Goal: Task Accomplishment & Management: Manage account settings

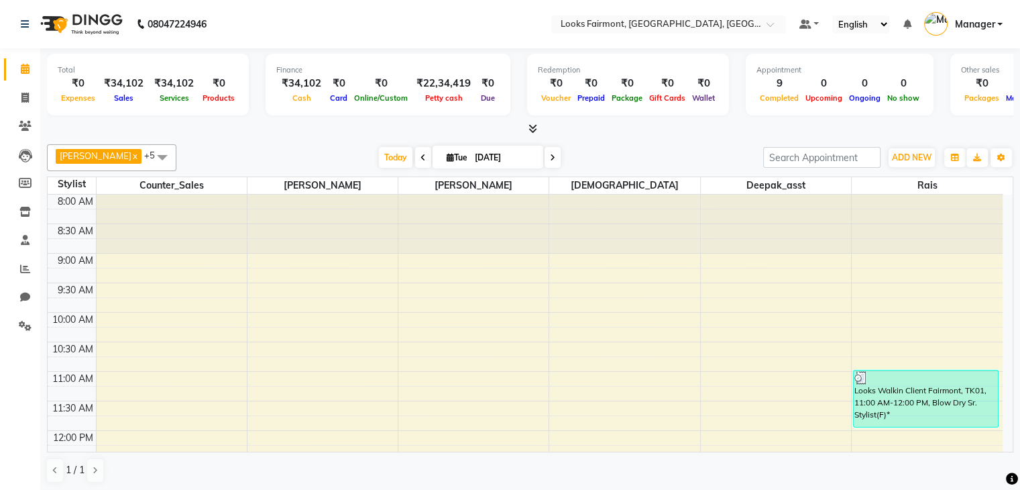
scroll to position [477, 0]
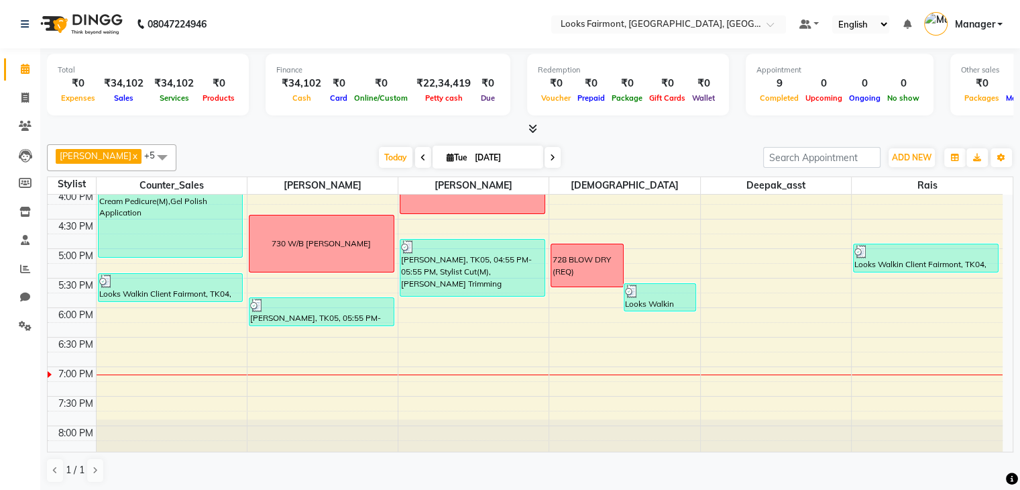
click at [534, 134] on span at bounding box center [530, 129] width 14 height 14
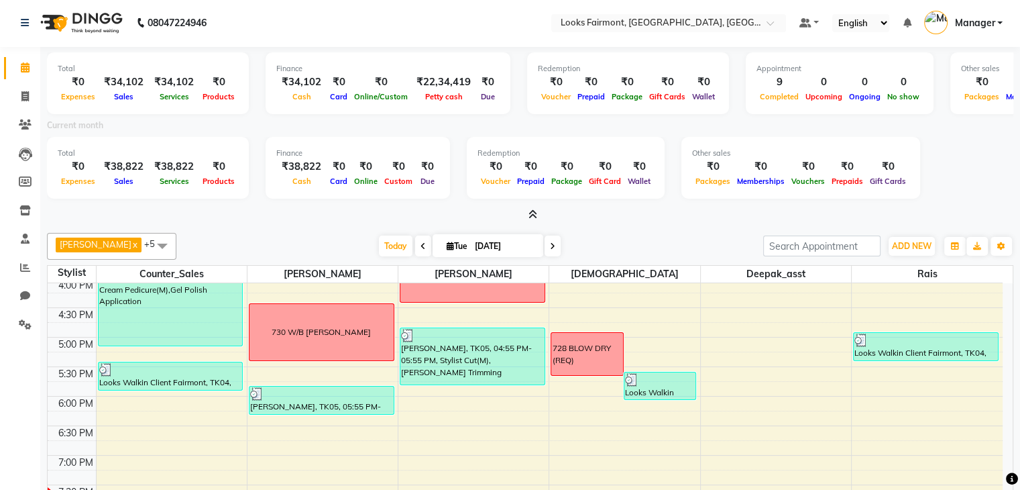
scroll to position [0, 0]
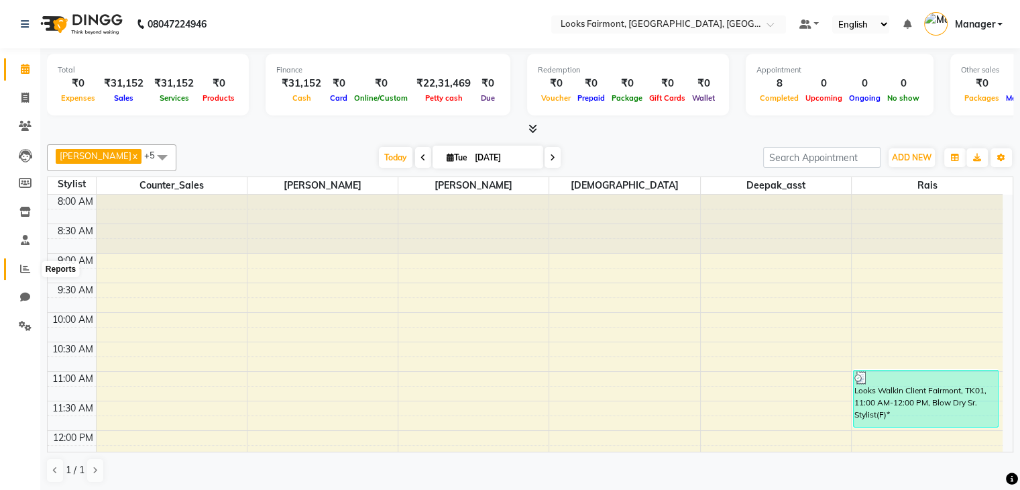
click at [16, 269] on span at bounding box center [24, 269] width 23 height 15
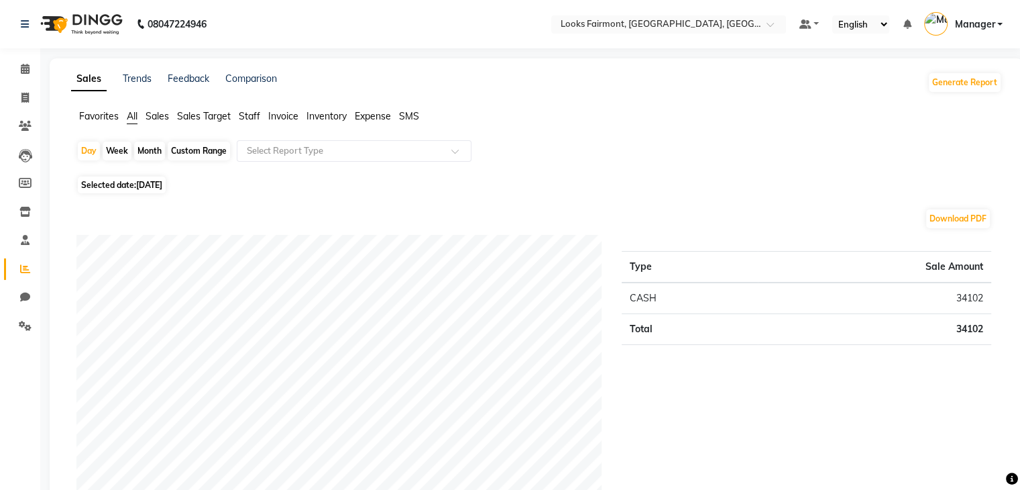
click at [160, 114] on span "Sales" at bounding box center [157, 116] width 23 height 12
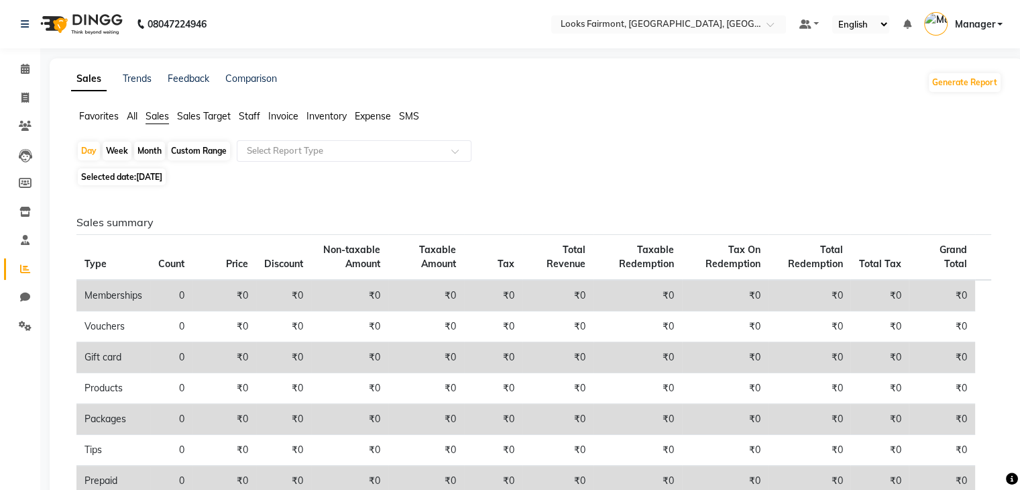
click at [249, 113] on span "Staff" at bounding box center [249, 116] width 21 height 12
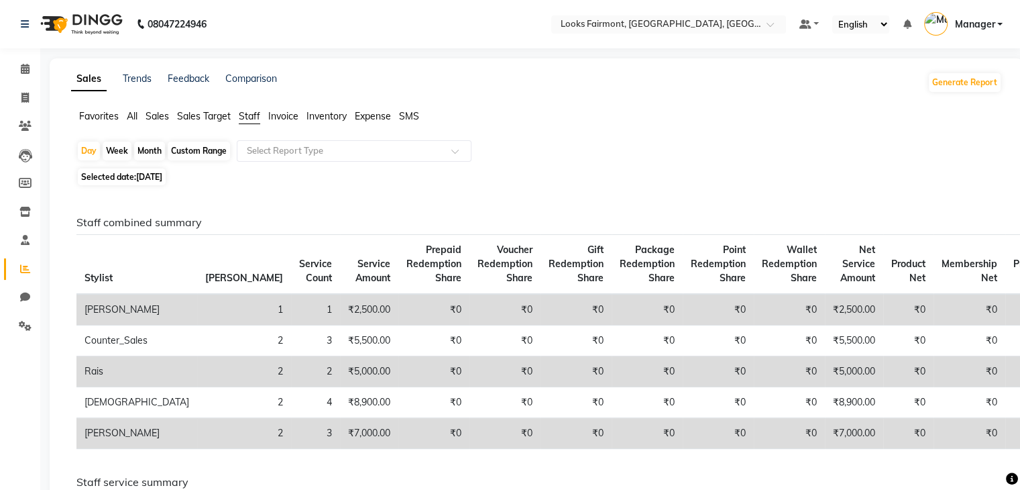
click at [708, 140] on div "Day Week Month Custom Range Select Report Type" at bounding box center [536, 152] width 920 height 24
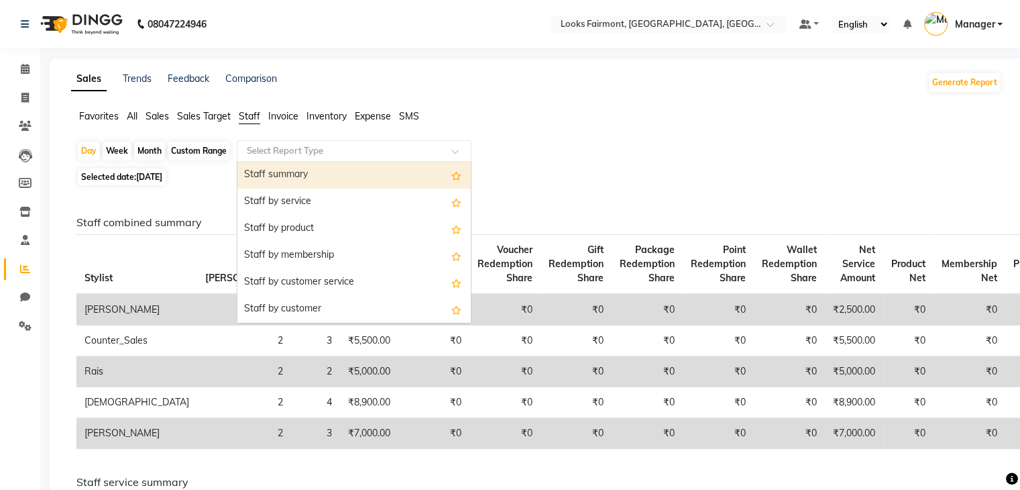
click at [461, 155] on span at bounding box center [459, 154] width 17 height 13
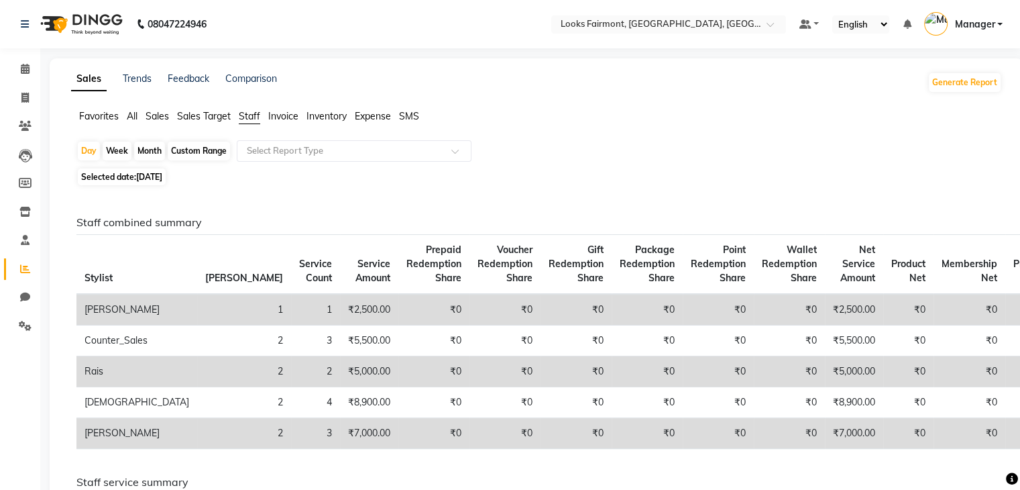
drag, startPoint x: 496, startPoint y: 152, endPoint x: 464, endPoint y: 147, distance: 32.6
click at [464, 147] on div "Day Week Month Custom Range Select Report Type" at bounding box center [536, 152] width 920 height 24
click at [415, 119] on span "SMS" at bounding box center [409, 116] width 20 height 12
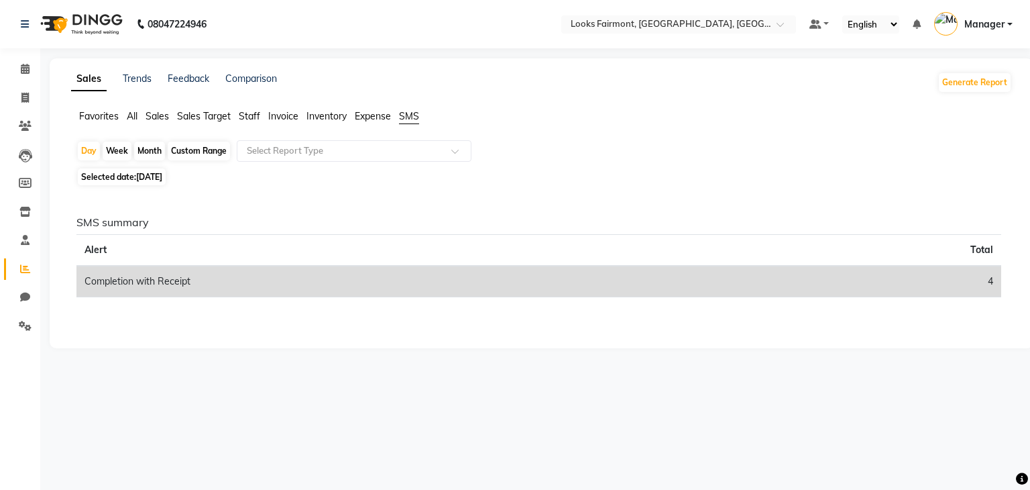
click at [374, 115] on span "Expense" at bounding box center [373, 116] width 36 height 12
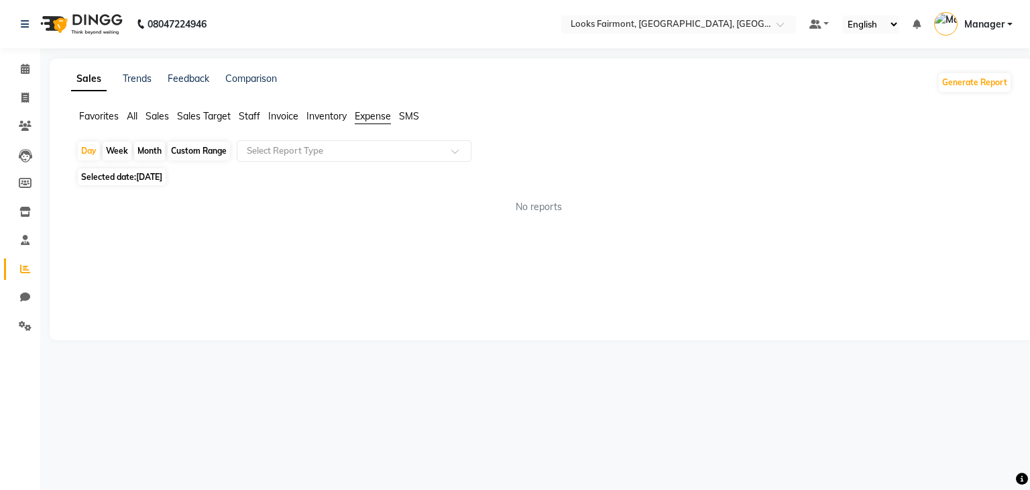
click at [309, 116] on span "Inventory" at bounding box center [327, 116] width 40 height 12
click at [282, 118] on span "Invoice" at bounding box center [283, 116] width 30 height 12
click at [22, 217] on icon at bounding box center [24, 212] width 11 height 10
select select
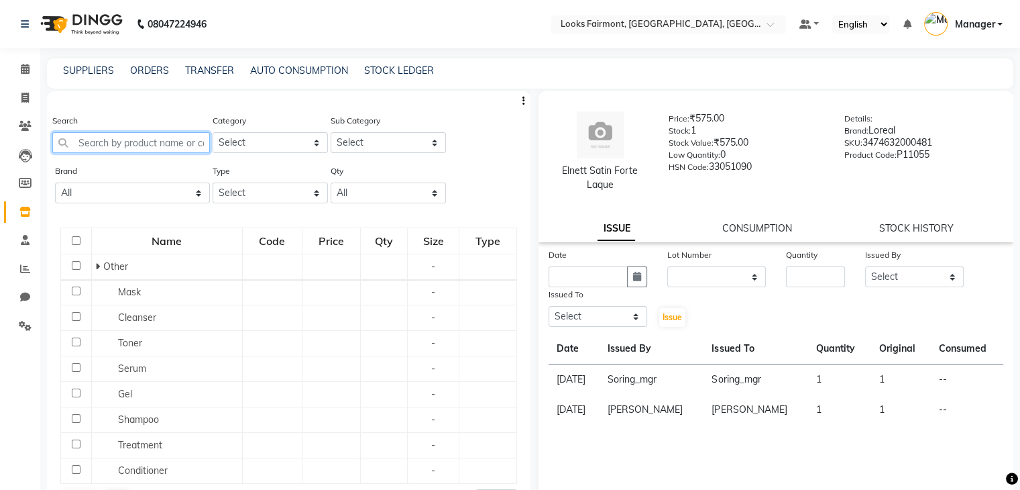
click at [91, 144] on input "text" at bounding box center [131, 142] width 158 height 21
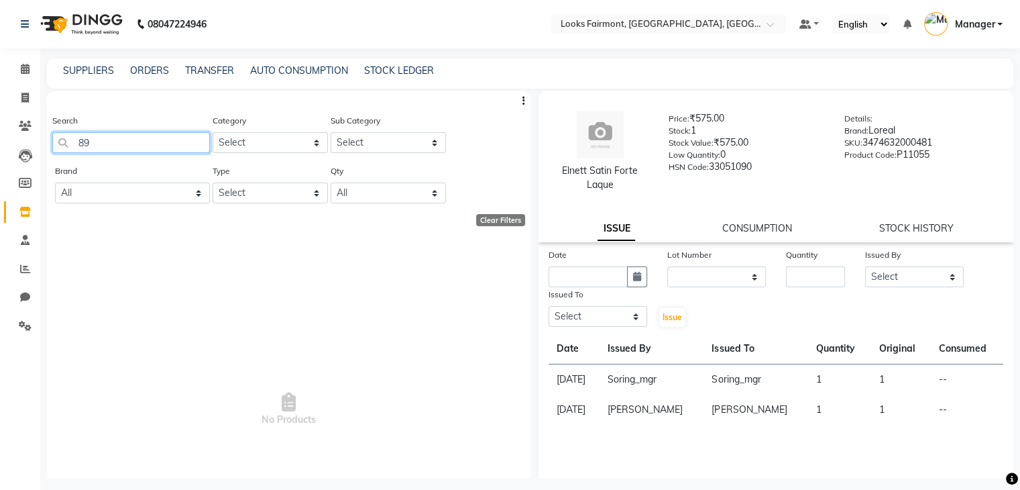
type input "8"
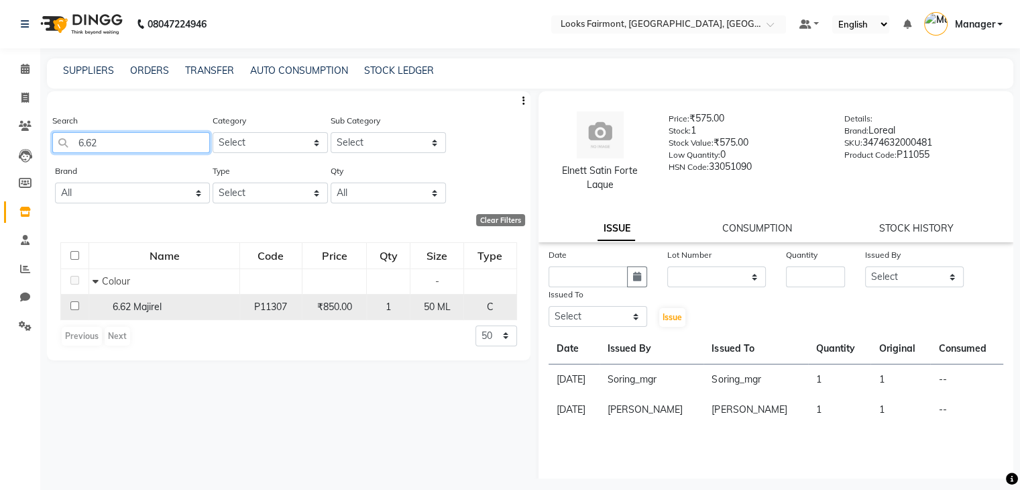
type input "6.62"
click at [147, 304] on span "6.62 Majirel" at bounding box center [137, 306] width 49 height 12
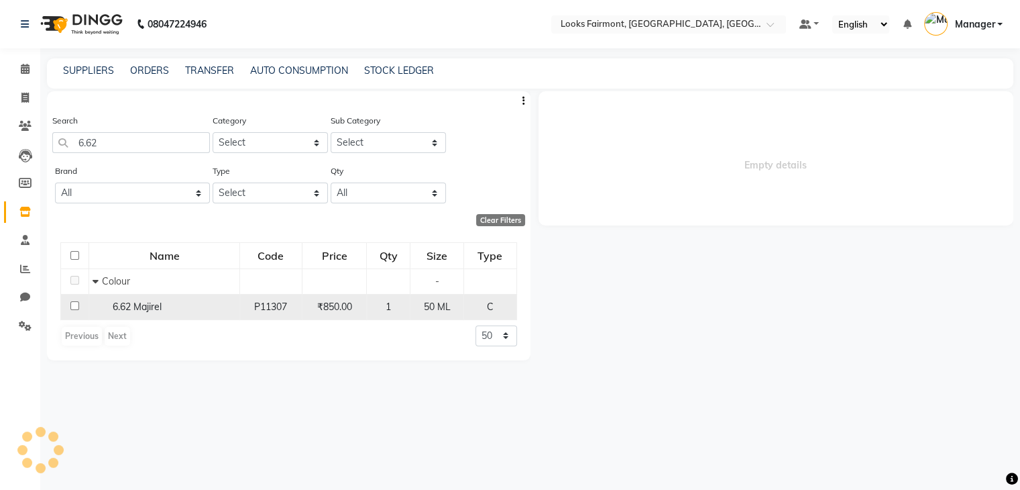
select select
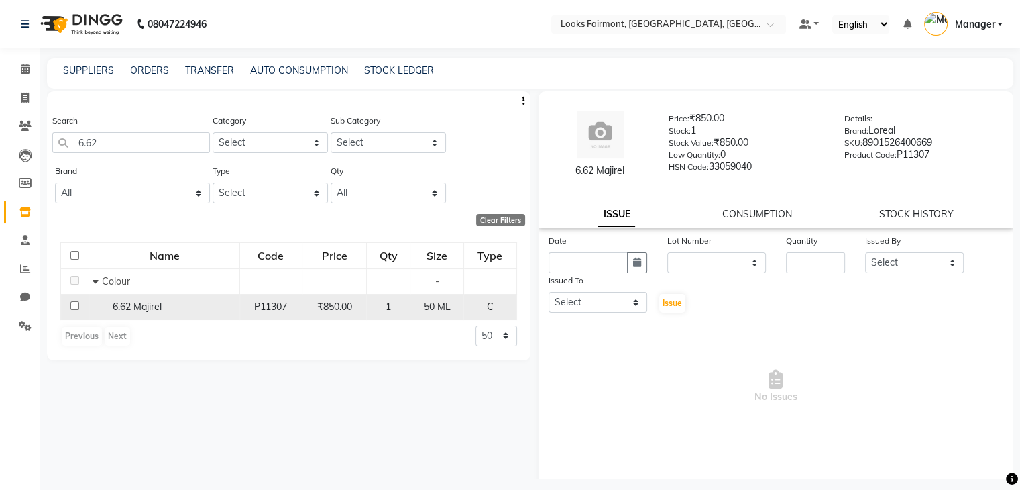
click at [70, 306] on input "checkbox" at bounding box center [74, 305] width 9 height 9
checkbox input "true"
click at [718, 260] on select "None" at bounding box center [716, 262] width 99 height 21
select select "0: null"
click at [667, 253] on select "None" at bounding box center [716, 262] width 99 height 21
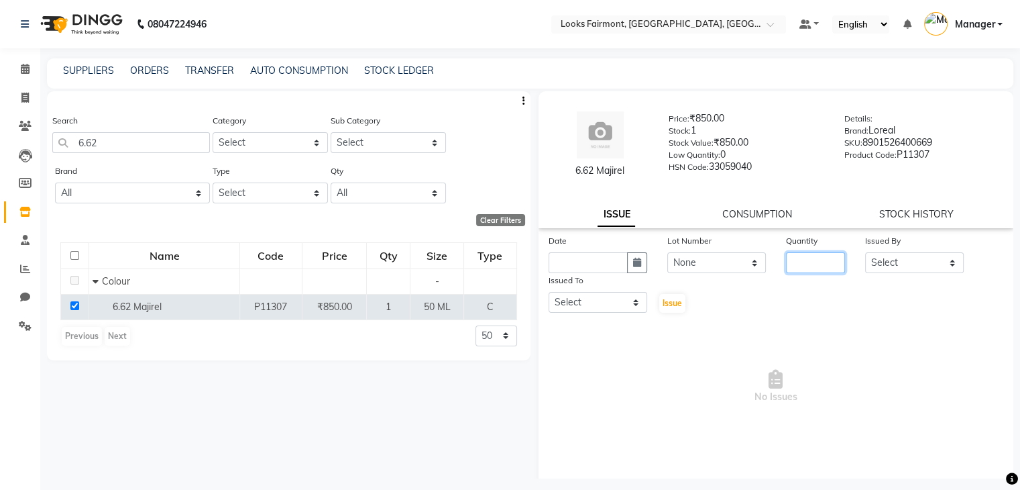
click at [808, 267] on input "number" at bounding box center [815, 262] width 59 height 21
type input "1"
click at [887, 262] on select "Select [PERSON_NAME] Counter_Sales Deepak_asst Manager [PERSON_NAME] Soring_mgr…" at bounding box center [914, 262] width 99 height 21
select select "76352"
click at [865, 253] on select "Select [PERSON_NAME] Counter_Sales Deepak_asst Manager [PERSON_NAME] Soring_mgr…" at bounding box center [914, 262] width 99 height 21
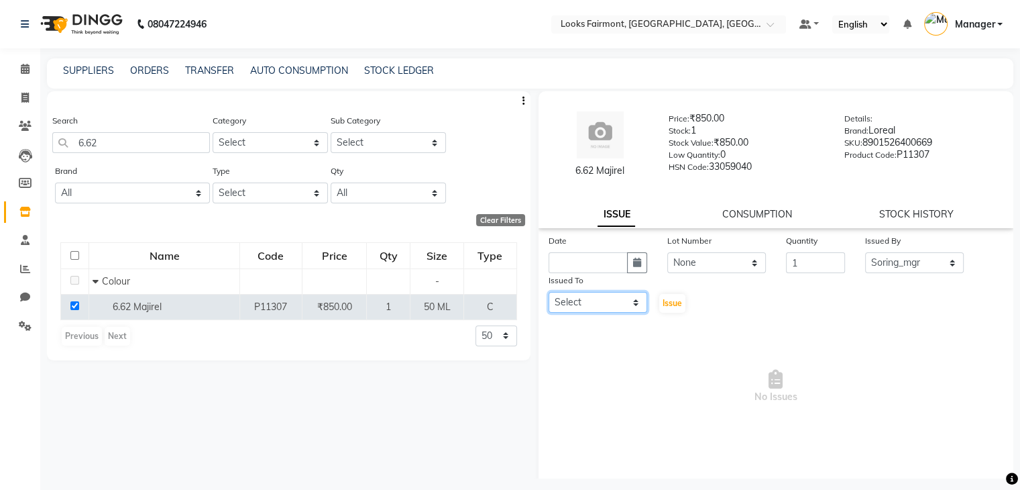
click at [602, 309] on select "Select [PERSON_NAME] Counter_Sales Deepak_asst Manager [PERSON_NAME] Soring_mgr…" at bounding box center [598, 302] width 99 height 21
select select "76347"
click at [549, 293] on select "Select [PERSON_NAME] Counter_Sales Deepak_asst Manager [PERSON_NAME] Soring_mgr…" at bounding box center [598, 302] width 99 height 21
click at [671, 308] on span "Issue" at bounding box center [672, 303] width 19 height 10
click at [675, 301] on span "Issue" at bounding box center [672, 303] width 19 height 10
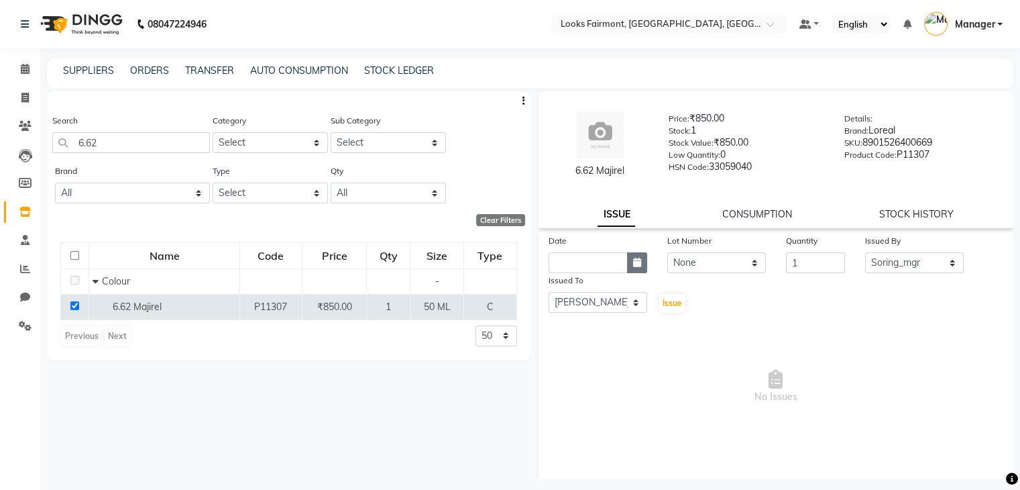
click at [628, 267] on button "button" at bounding box center [637, 262] width 20 height 21
select select "9"
select select "2025"
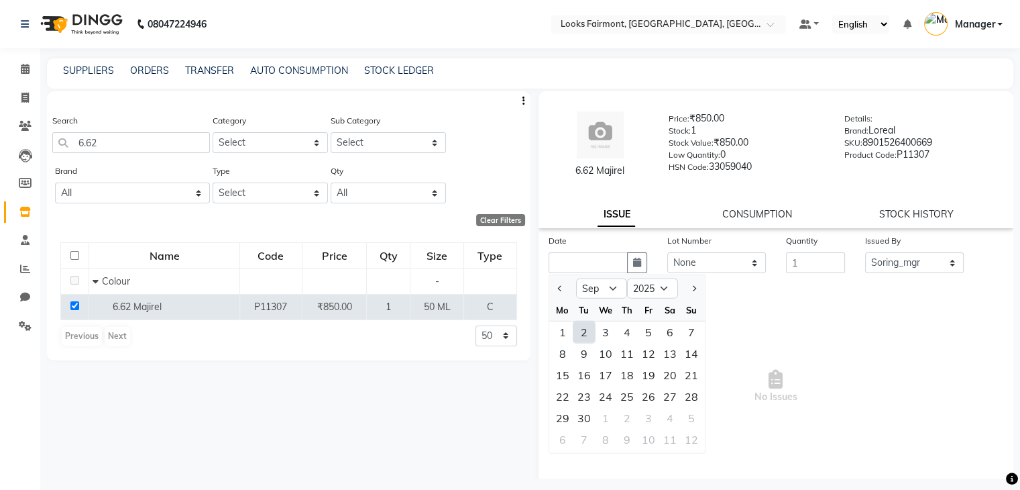
click at [585, 330] on div "2" at bounding box center [583, 331] width 21 height 21
type input "[DATE]"
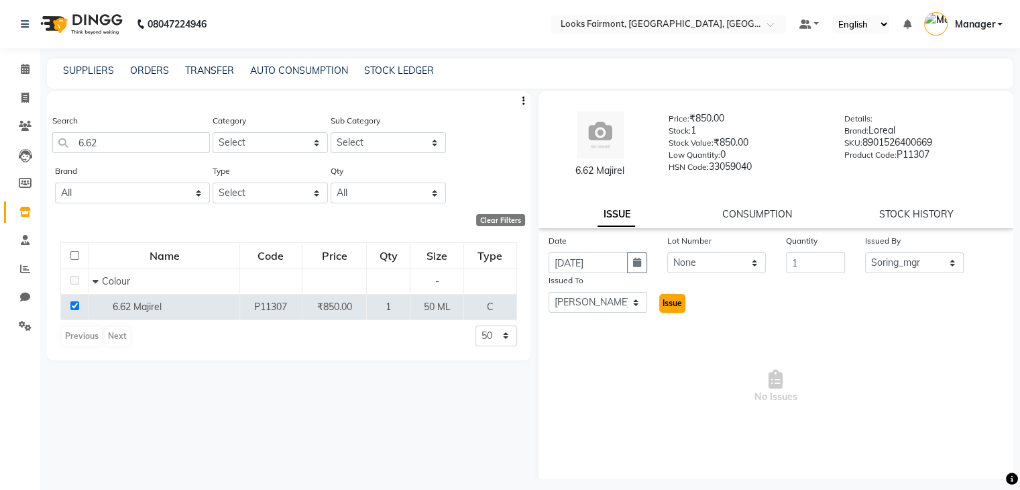
click at [670, 307] on span "Issue" at bounding box center [672, 303] width 19 height 10
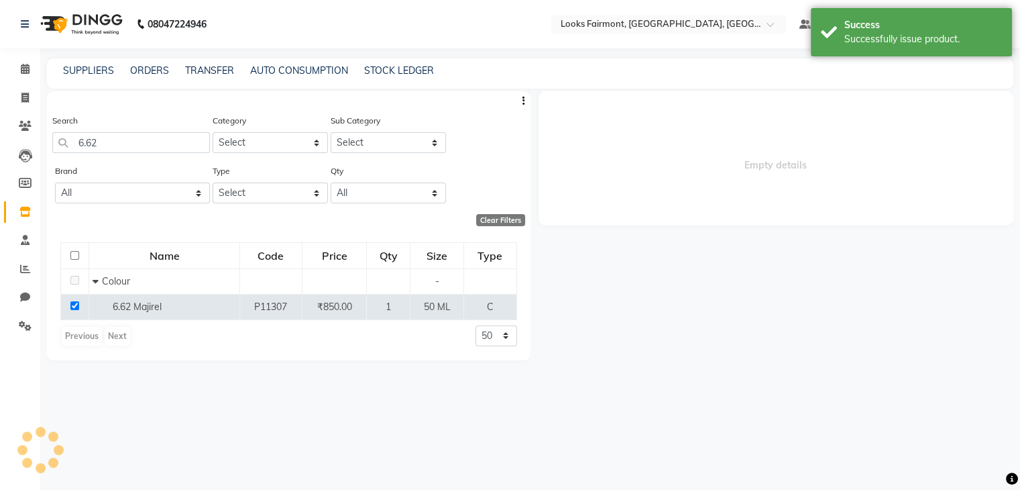
select select
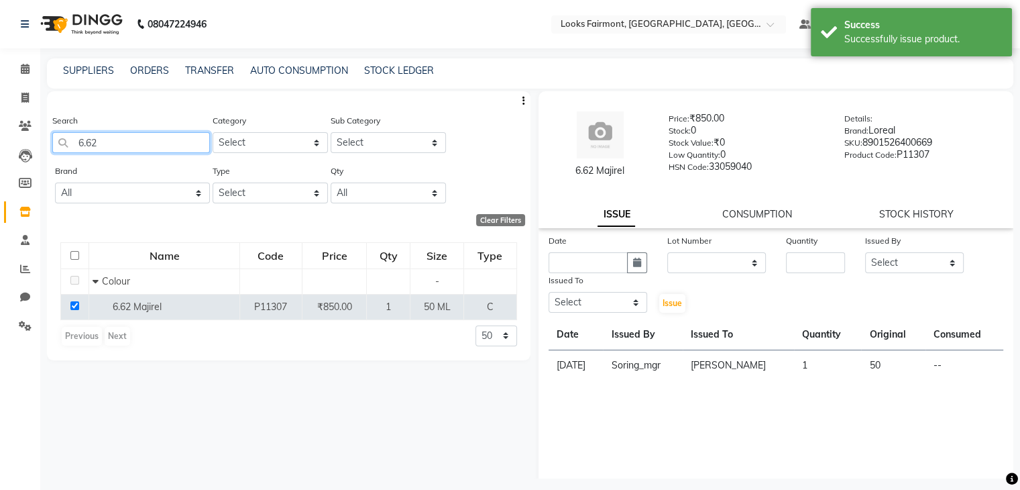
drag, startPoint x: 58, startPoint y: 138, endPoint x: 38, endPoint y: 137, distance: 20.1
click at [38, 137] on app-home "08047224946 Select Location × Looks Fairmont, [GEOGRAPHIC_DATA], [GEOGRAPHIC_DA…" at bounding box center [510, 249] width 1020 height 498
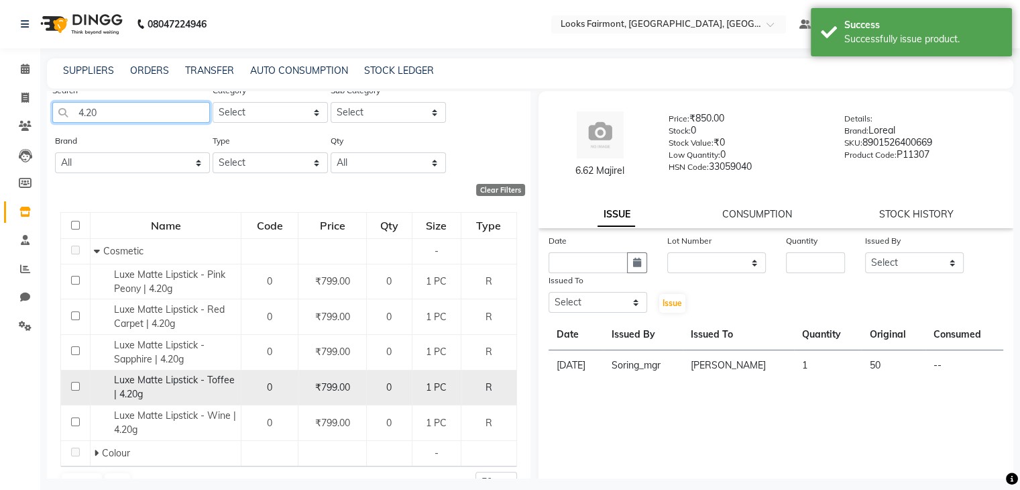
scroll to position [59, 0]
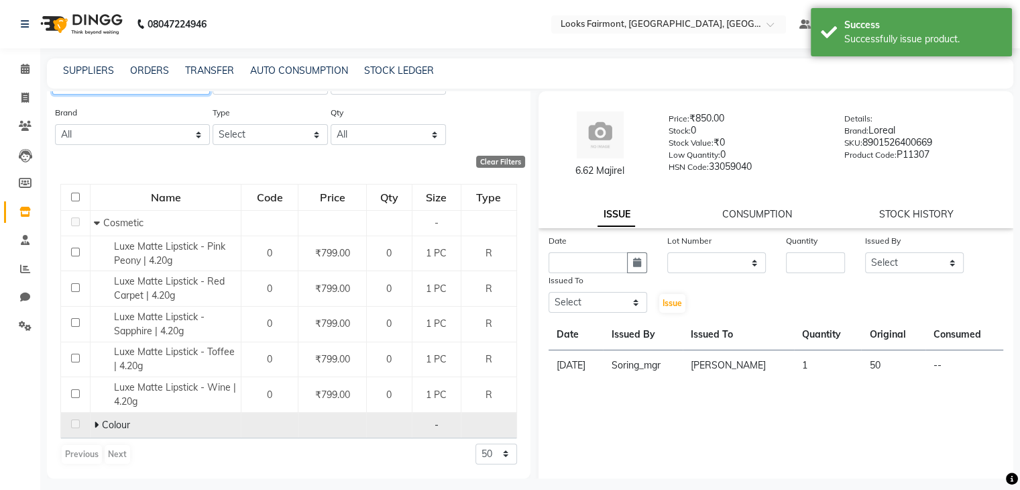
type input "4.20"
click at [119, 428] on span "Colour" at bounding box center [116, 425] width 28 height 12
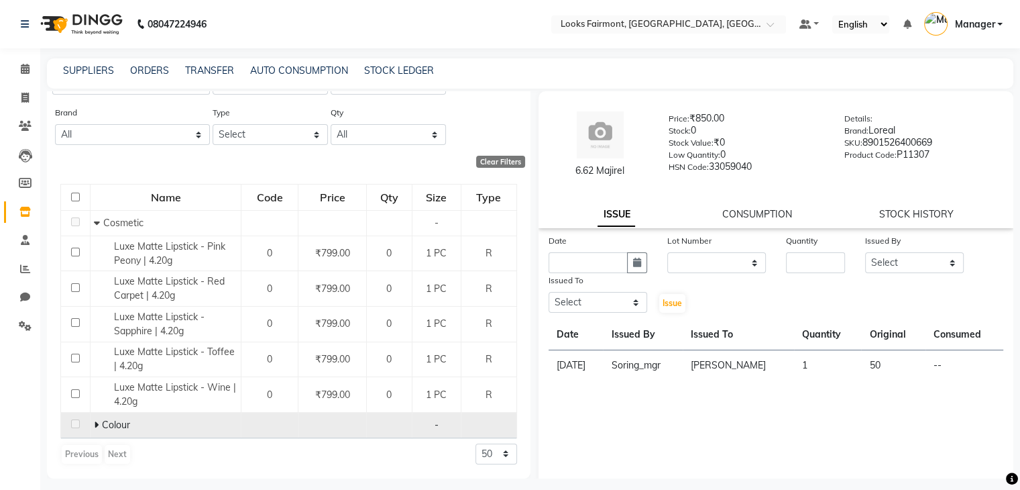
click at [94, 425] on icon at bounding box center [96, 424] width 5 height 9
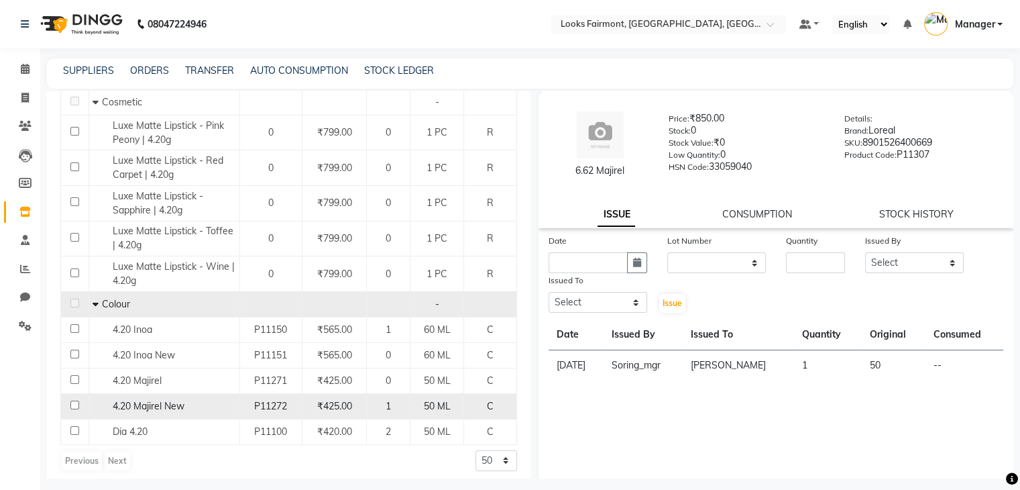
scroll to position [185, 0]
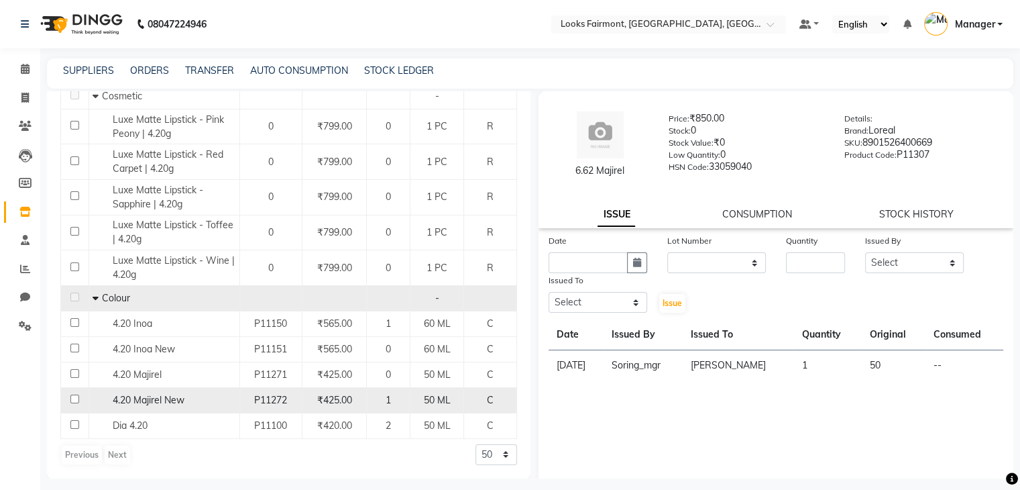
click at [127, 398] on span "4.20 Majirel New" at bounding box center [149, 400] width 72 height 12
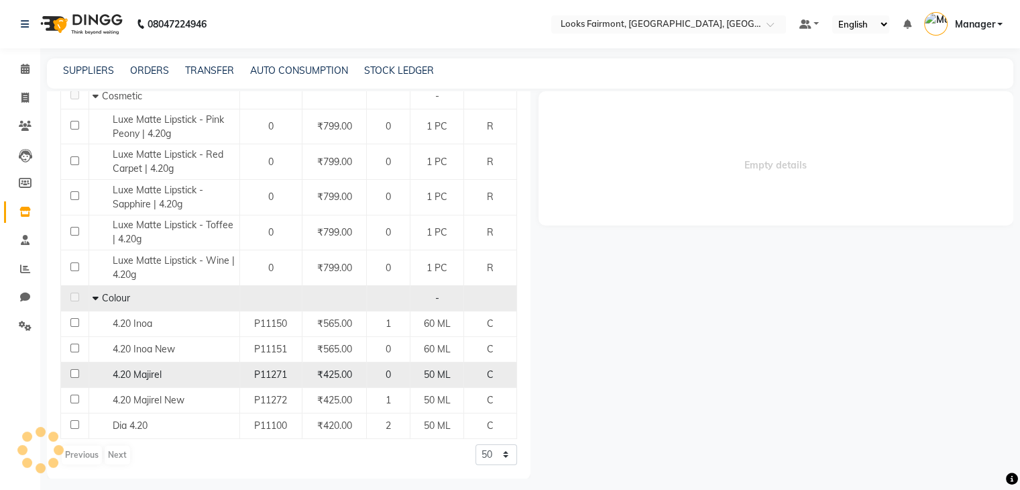
select select
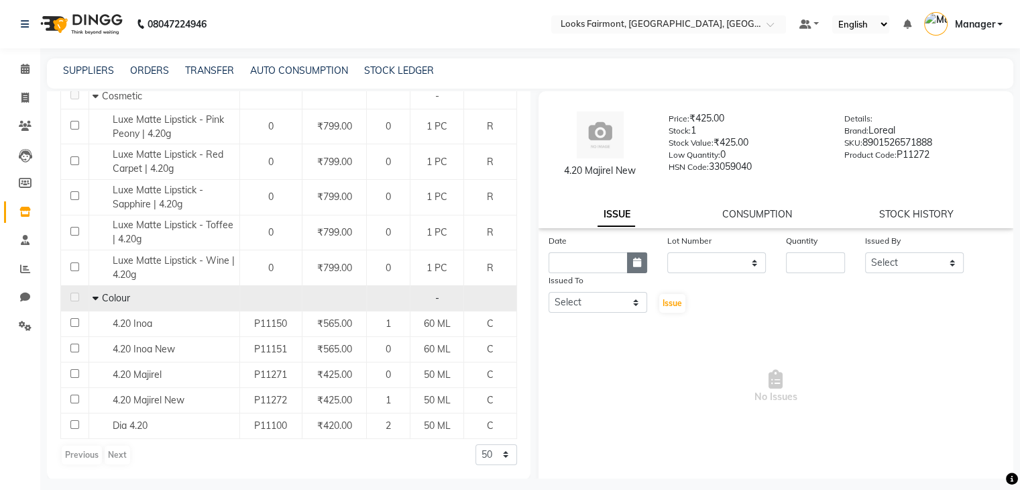
click at [633, 267] on icon "button" at bounding box center [637, 262] width 8 height 9
select select "9"
select select "2025"
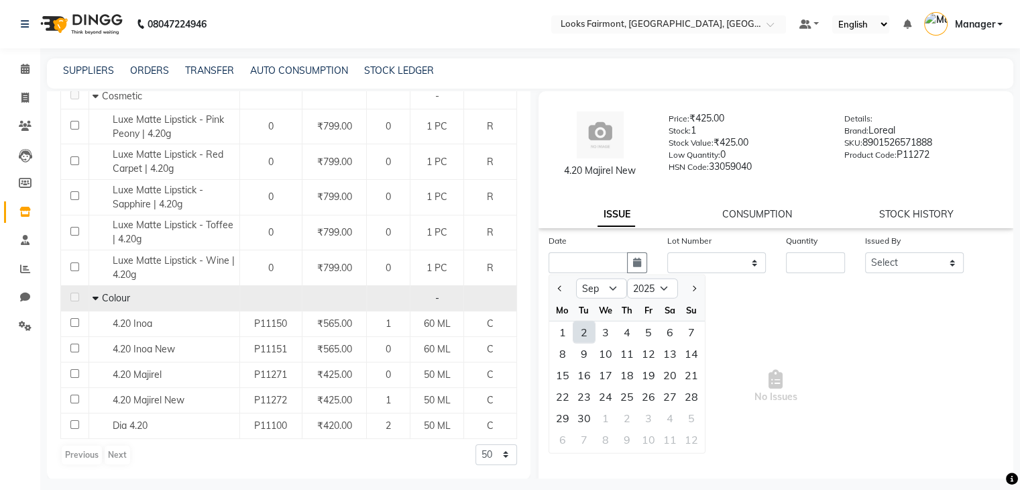
click at [582, 332] on div "2" at bounding box center [583, 331] width 21 height 21
type input "[DATE]"
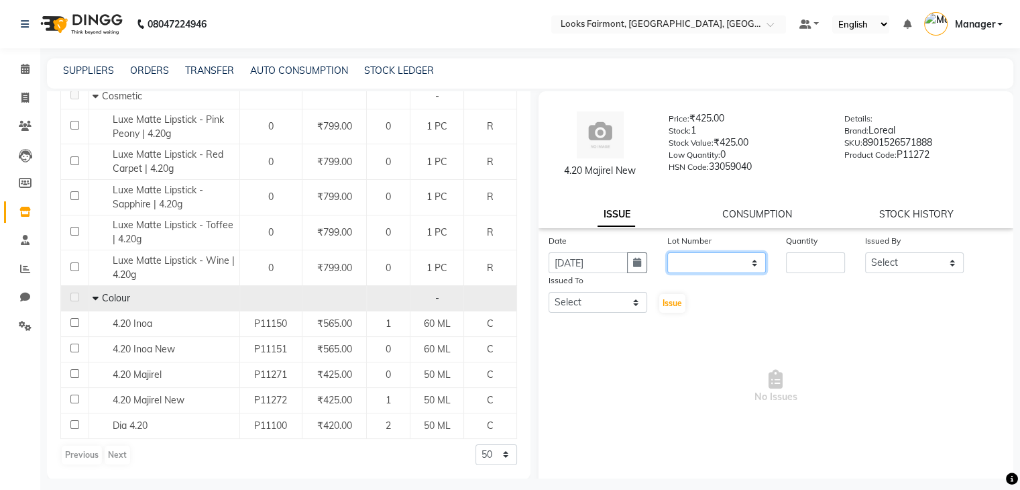
click at [706, 261] on select "None" at bounding box center [716, 262] width 99 height 21
select select "0: null"
click at [667, 253] on select "None" at bounding box center [716, 262] width 99 height 21
click at [797, 258] on input "number" at bounding box center [815, 262] width 59 height 21
type input "1"
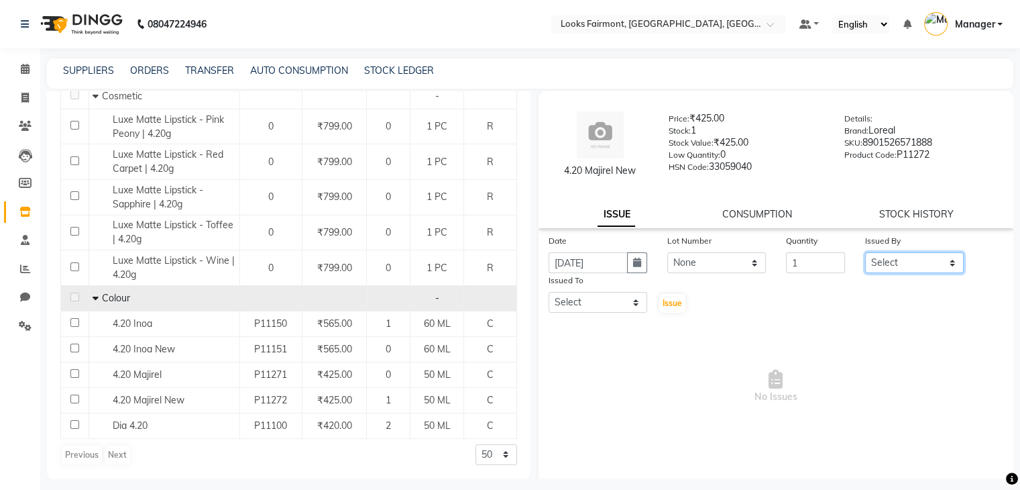
click at [887, 262] on select "Select [PERSON_NAME] Counter_Sales Deepak_asst Manager [PERSON_NAME] Soring_mgr…" at bounding box center [914, 262] width 99 height 21
select select "76352"
click at [865, 253] on select "Select [PERSON_NAME] Counter_Sales Deepak_asst Manager [PERSON_NAME] Soring_mgr…" at bounding box center [914, 262] width 99 height 21
click at [606, 300] on select "Select [PERSON_NAME] Counter_Sales Deepak_asst Manager [PERSON_NAME] Soring_mgr…" at bounding box center [598, 302] width 99 height 21
select select "76348"
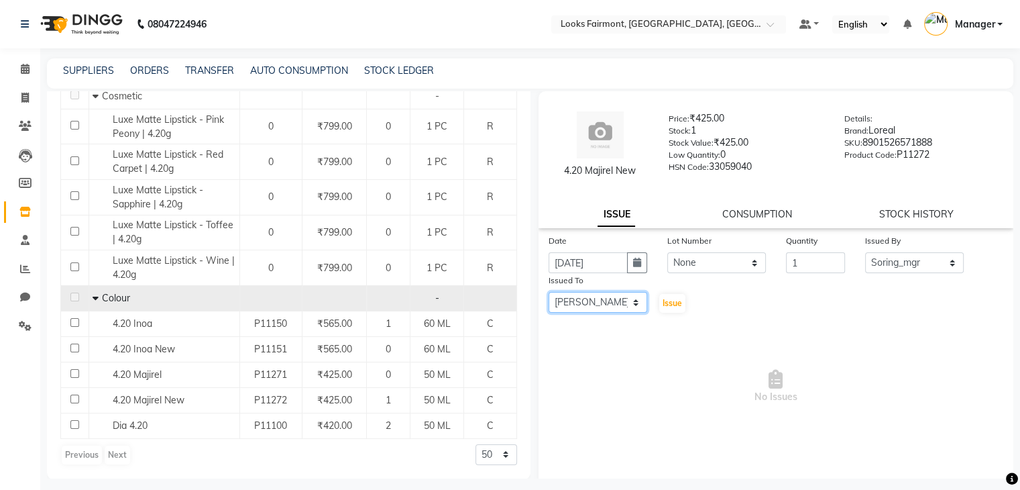
click at [549, 293] on select "Select [PERSON_NAME] Counter_Sales Deepak_asst Manager [PERSON_NAME] Soring_mgr…" at bounding box center [598, 302] width 99 height 21
click at [679, 304] on button "Issue" at bounding box center [672, 303] width 26 height 19
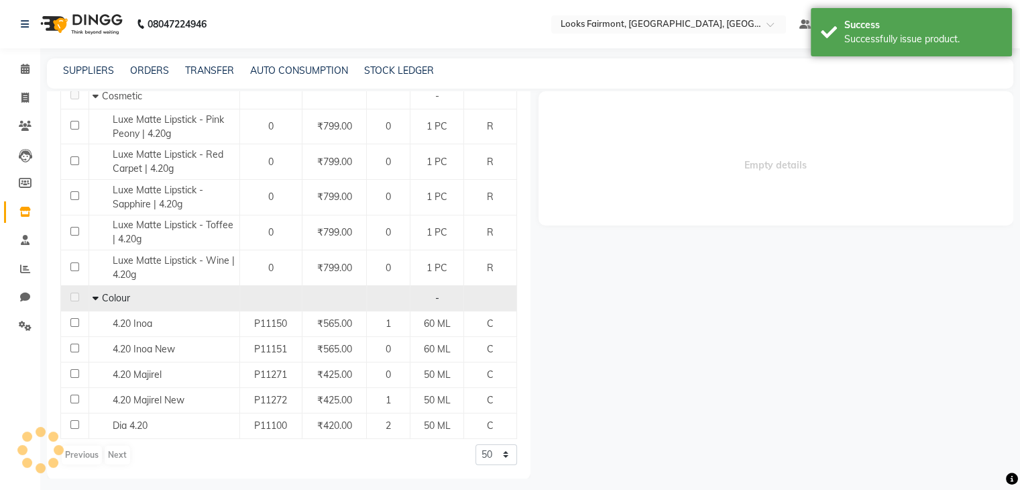
select select
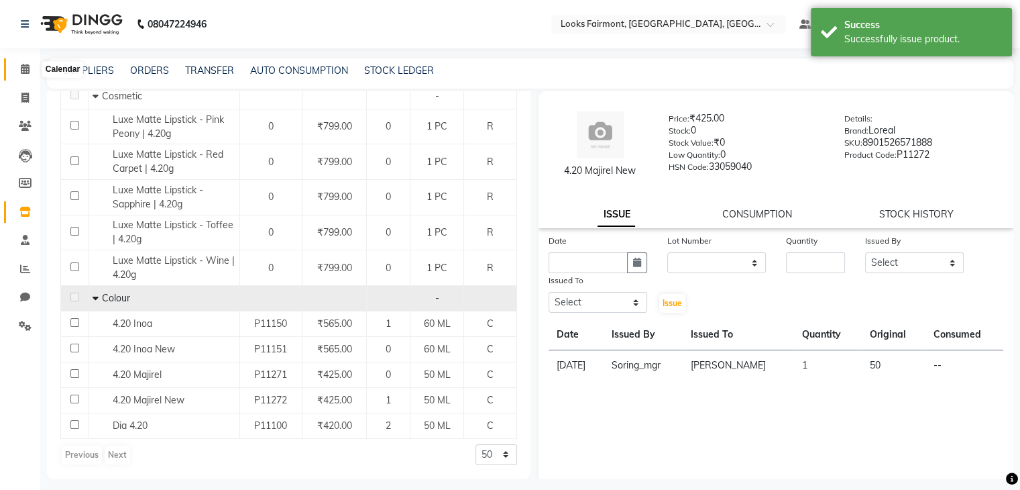
click at [22, 66] on icon at bounding box center [25, 69] width 9 height 10
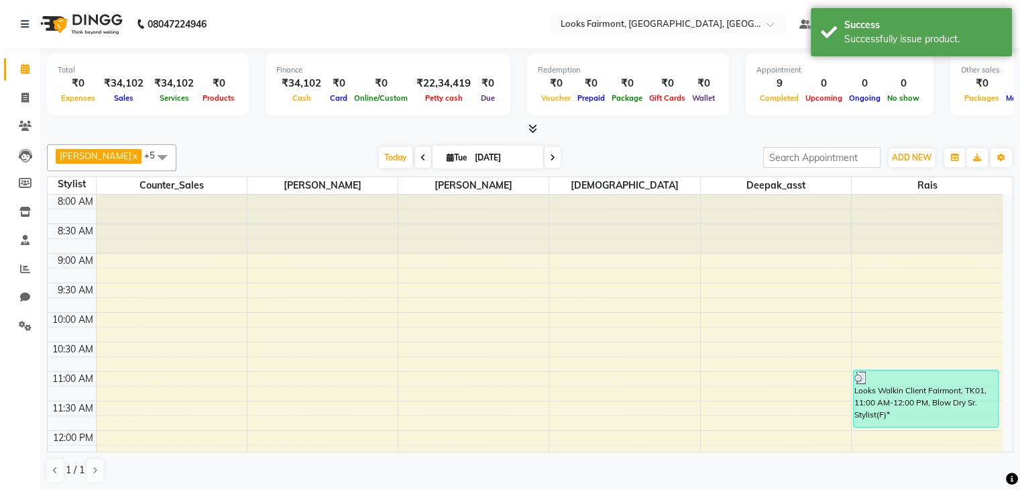
click at [531, 125] on icon at bounding box center [532, 128] width 9 height 10
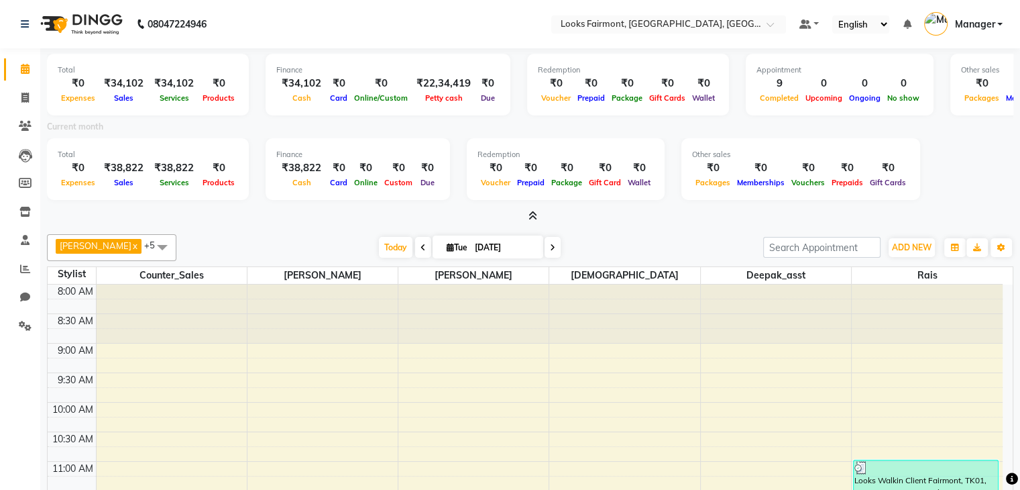
click at [604, 229] on div "[PERSON_NAME] x Counter_Sales x Deepak_asst x [PERSON_NAME] x Rais x +5 Select …" at bounding box center [530, 403] width 966 height 349
click at [16, 101] on span at bounding box center [24, 98] width 23 height 15
select select "8139"
select select "service"
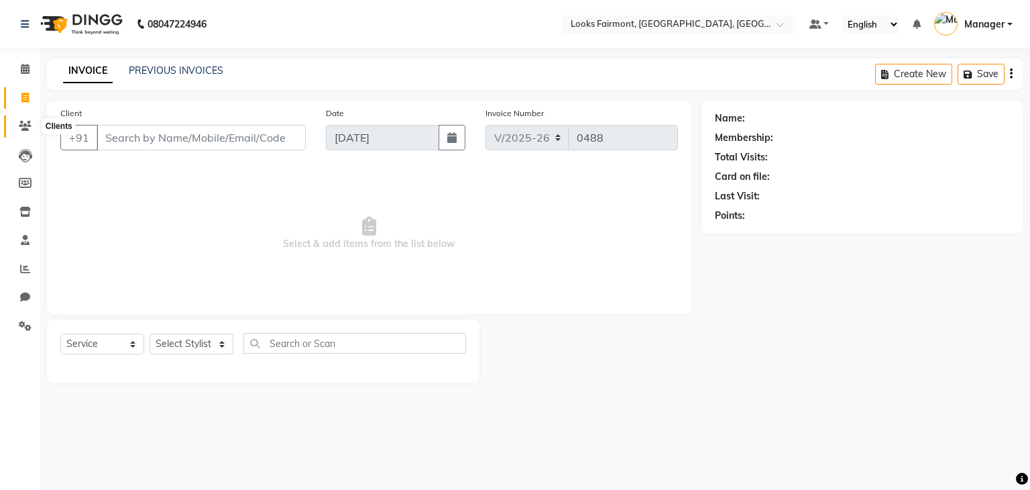
click at [26, 132] on span at bounding box center [24, 126] width 23 height 15
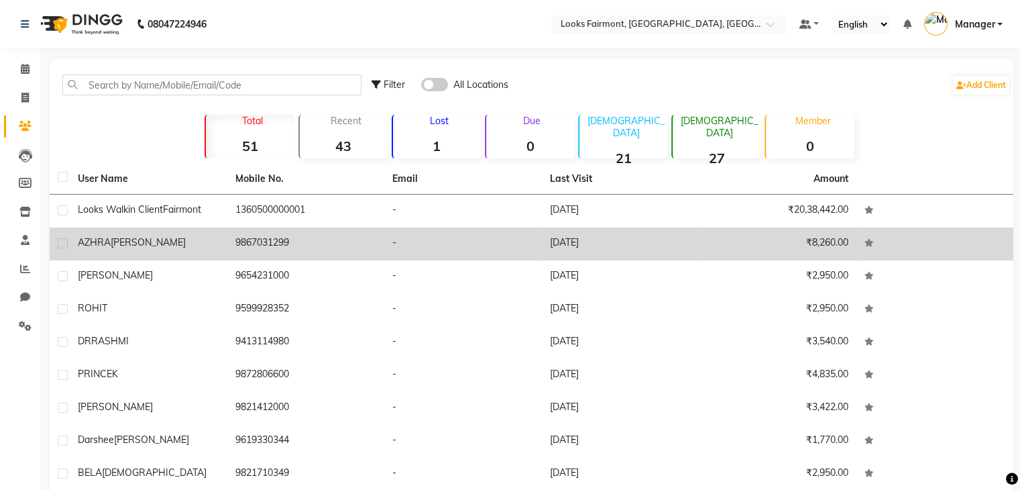
click at [191, 245] on div "[PERSON_NAME]" at bounding box center [149, 242] width 142 height 14
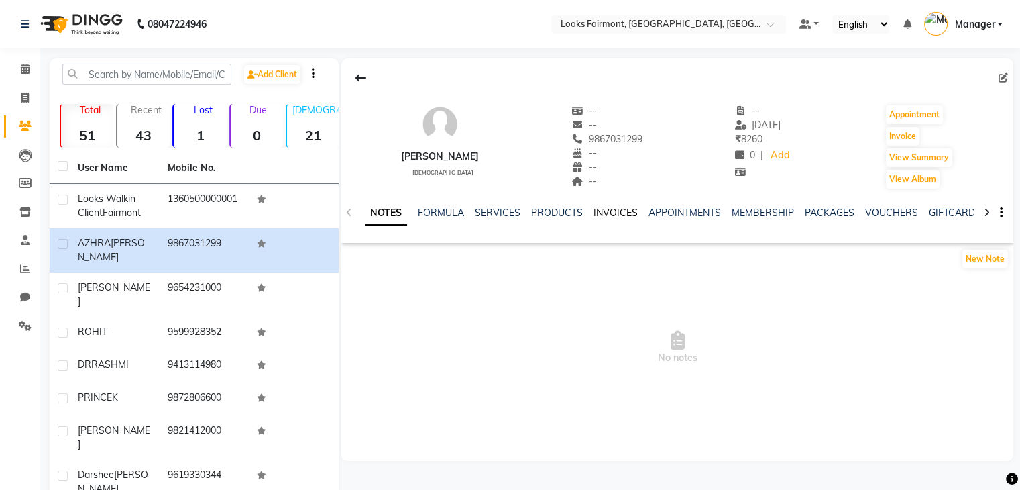
click at [622, 215] on link "INVOICES" at bounding box center [616, 213] width 44 height 12
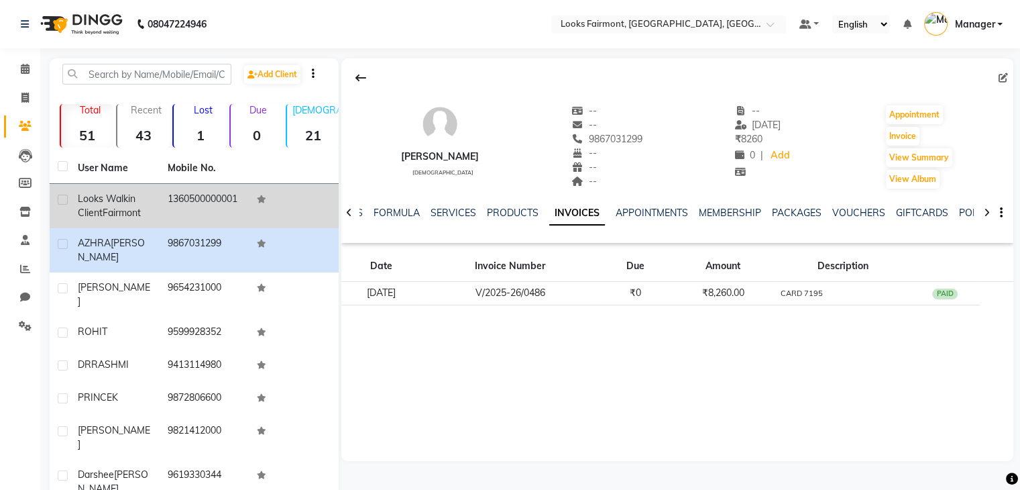
drag, startPoint x: 117, startPoint y: 215, endPoint x: 166, endPoint y: 211, distance: 48.5
click at [118, 215] on span "Fairmont" at bounding box center [122, 213] width 38 height 12
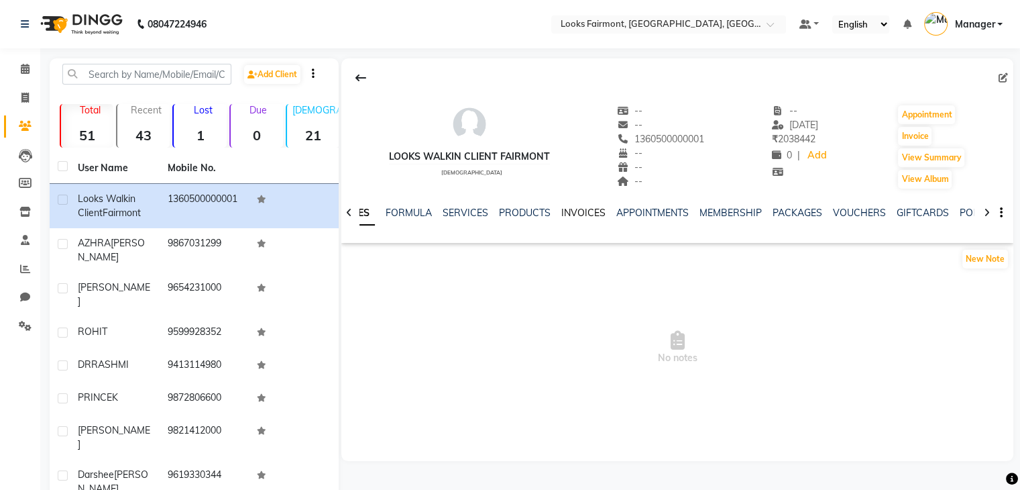
click at [577, 211] on link "INVOICES" at bounding box center [583, 213] width 44 height 12
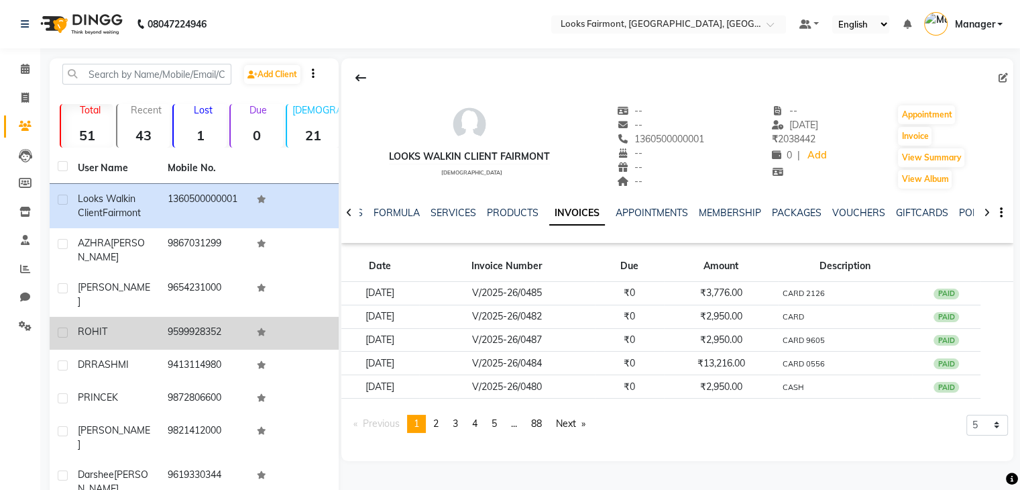
click at [86, 325] on span "ROHIT" at bounding box center [93, 331] width 30 height 12
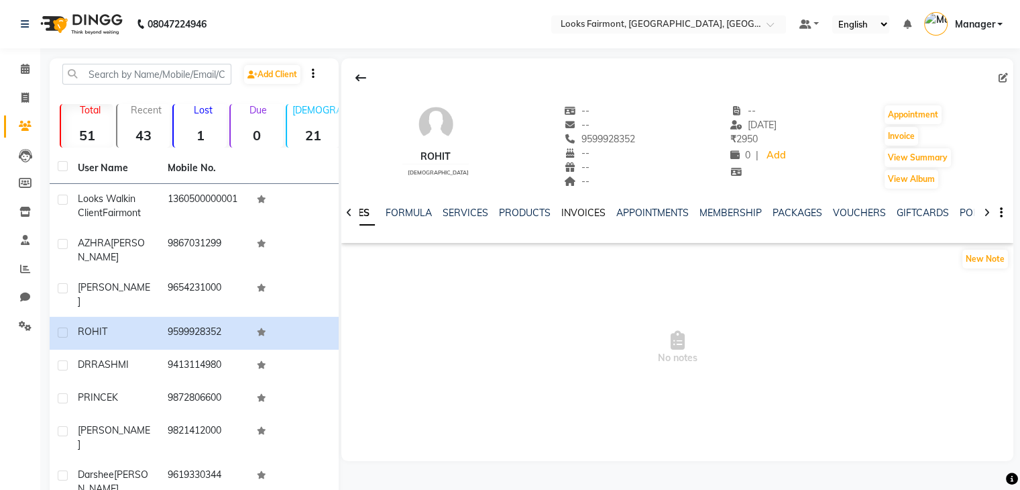
click at [579, 207] on link "INVOICES" at bounding box center [583, 213] width 44 height 12
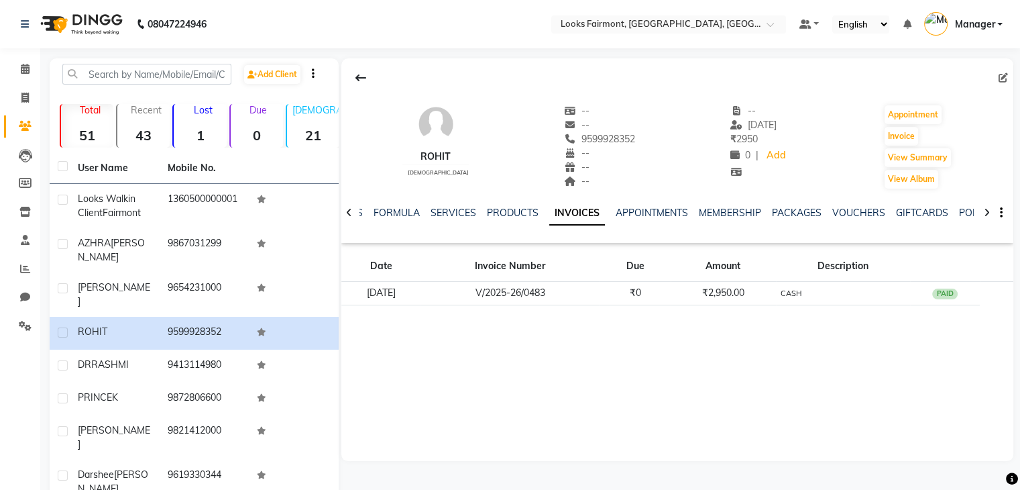
drag, startPoint x: 789, startPoint y: 408, endPoint x: 755, endPoint y: 389, distance: 39.9
click at [785, 404] on div "ROHIT [DEMOGRAPHIC_DATA] -- -- 9599928352 -- -- -- -- [DATE] ₹ 2950 0 | Add App…" at bounding box center [677, 259] width 672 height 402
click at [15, 63] on span at bounding box center [24, 69] width 23 height 15
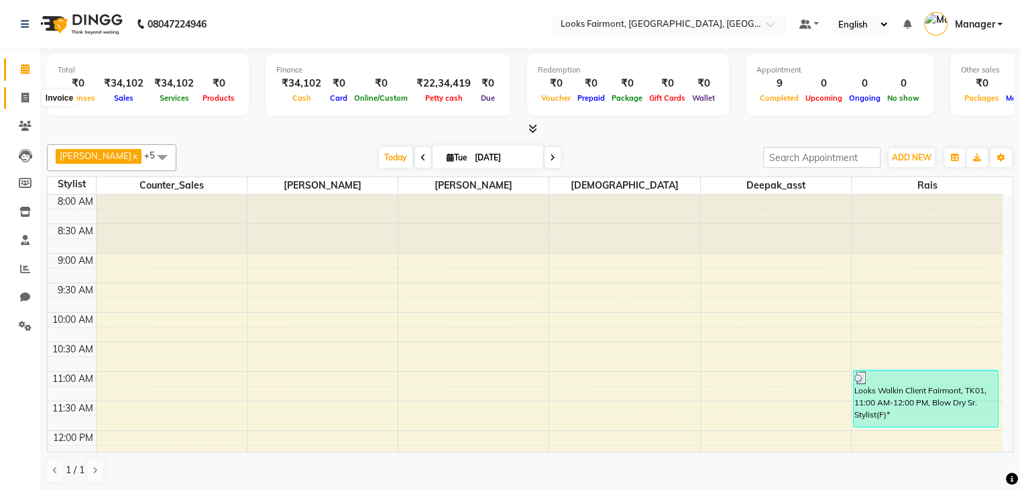
click at [24, 103] on span at bounding box center [24, 98] width 23 height 15
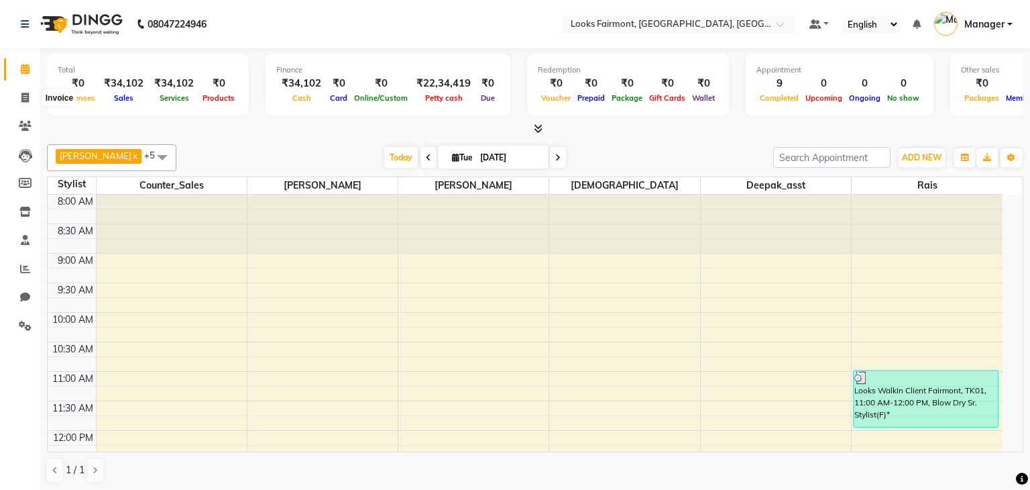
select select "8139"
select select "service"
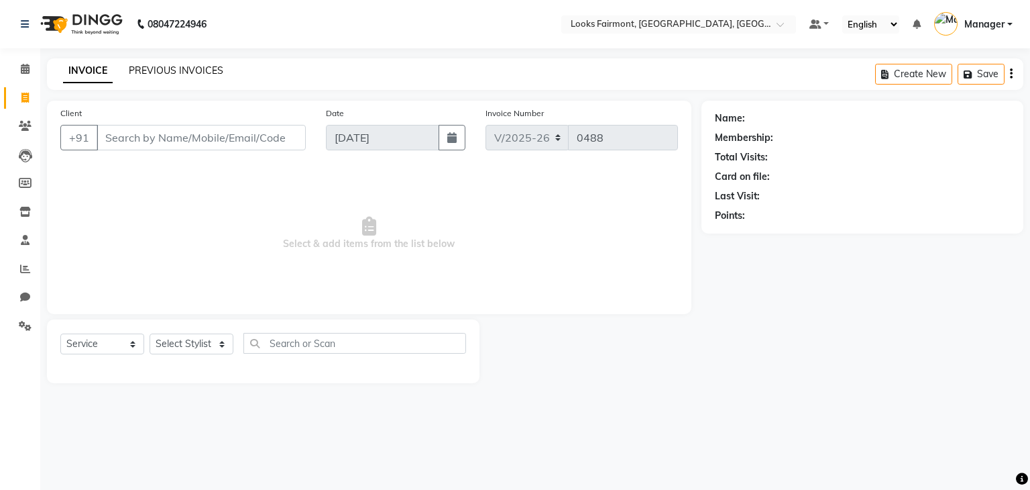
click at [160, 69] on link "PREVIOUS INVOICES" at bounding box center [176, 70] width 95 height 12
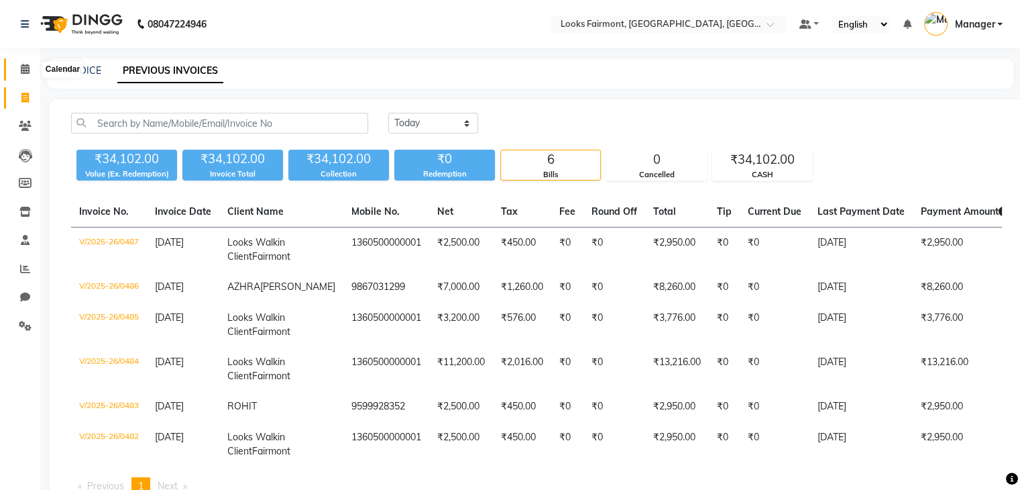
click at [29, 66] on icon at bounding box center [25, 69] width 9 height 10
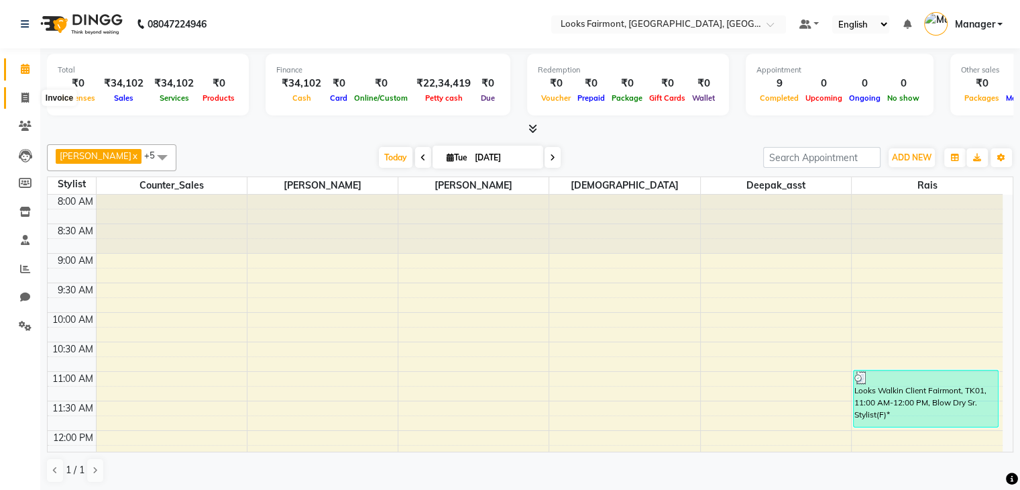
click at [25, 101] on icon at bounding box center [24, 98] width 7 height 10
select select "service"
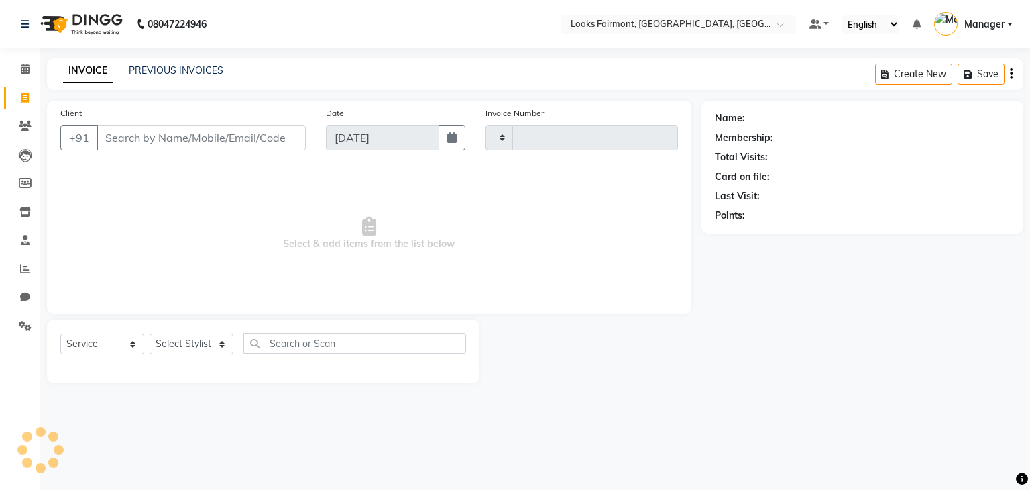
type input "0488"
select select "8139"
click at [141, 73] on link "PREVIOUS INVOICES" at bounding box center [176, 70] width 95 height 12
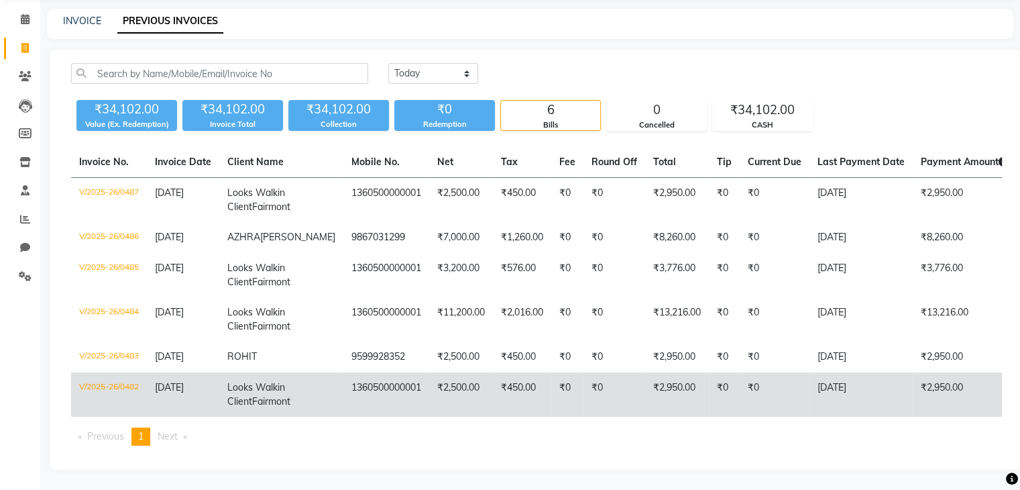
scroll to position [134, 0]
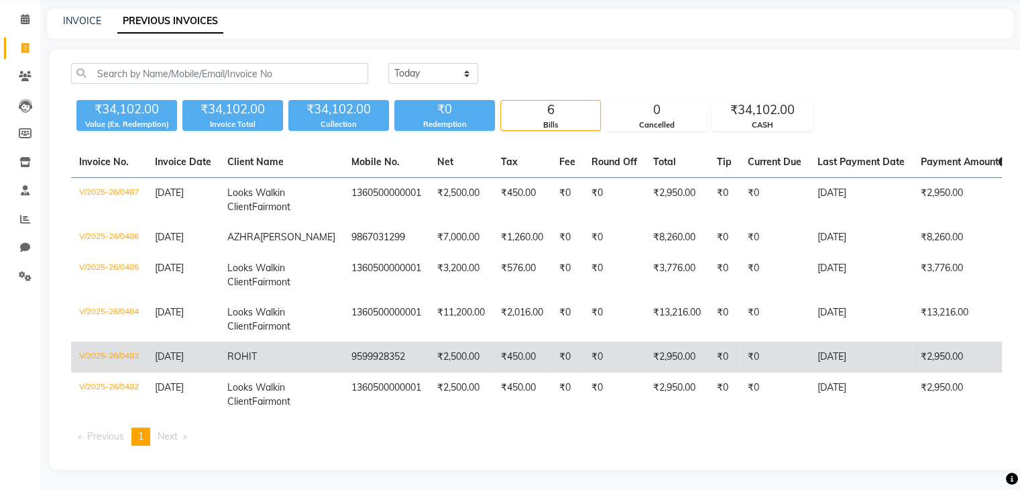
click at [583, 368] on td "₹0" at bounding box center [614, 356] width 62 height 31
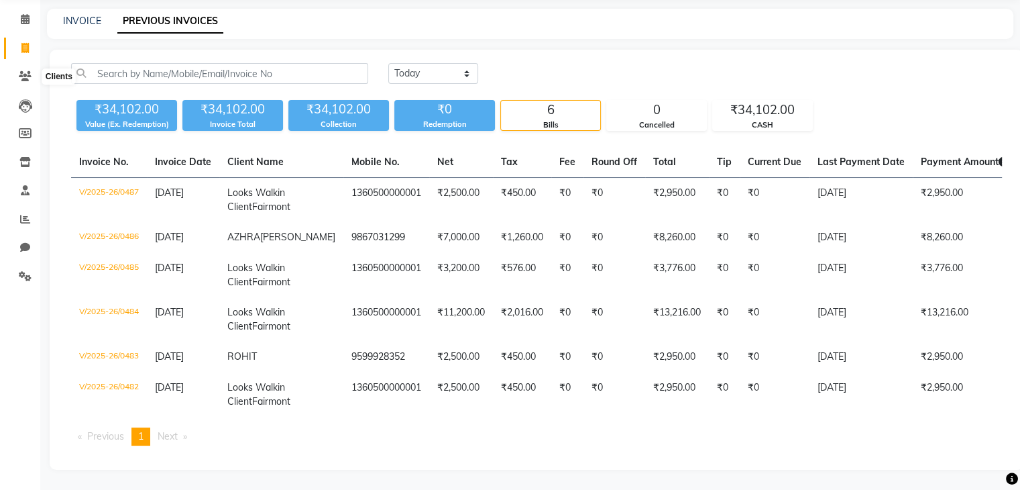
scroll to position [0, 0]
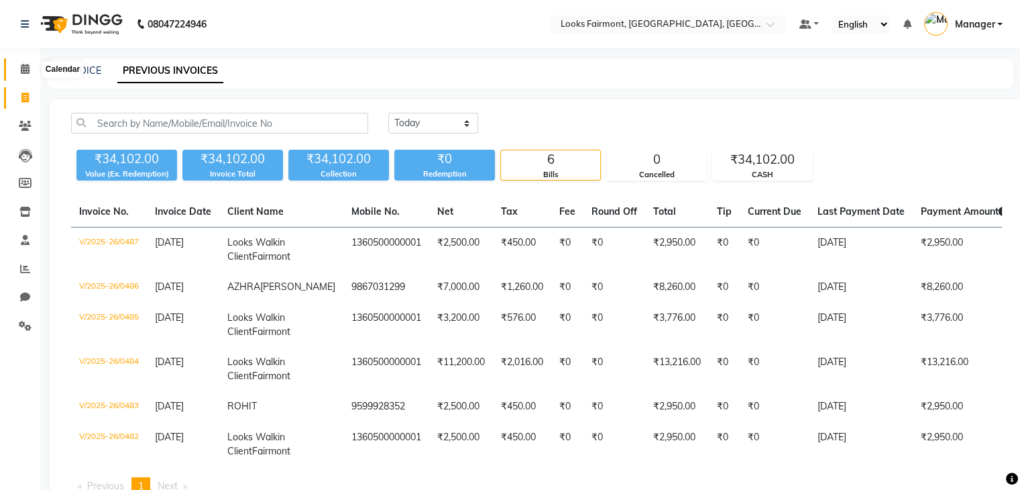
click at [21, 68] on icon at bounding box center [25, 69] width 9 height 10
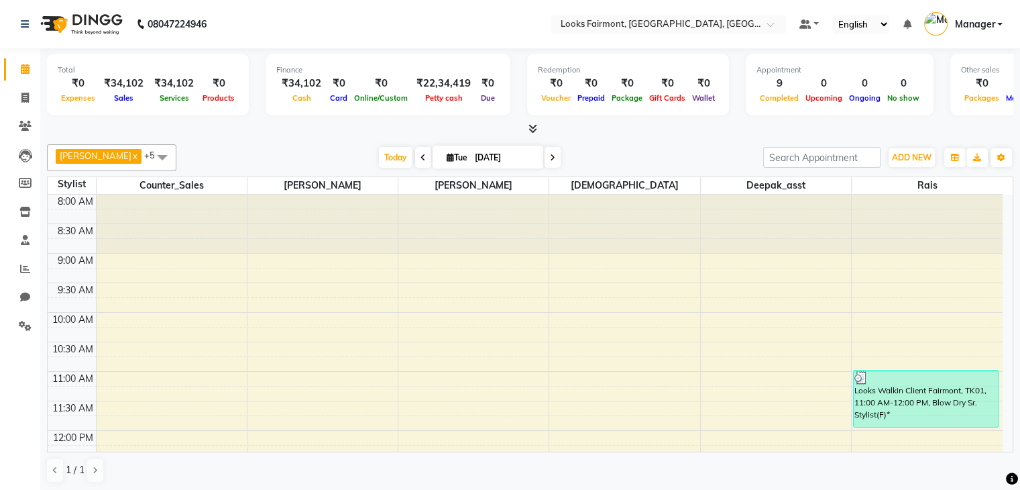
click at [527, 129] on span at bounding box center [530, 129] width 14 height 14
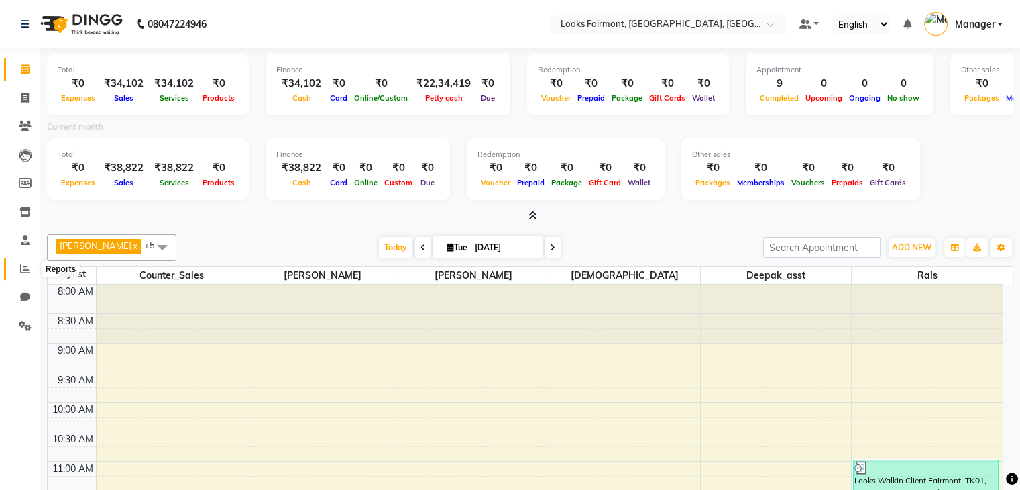
click at [16, 265] on span at bounding box center [24, 269] width 23 height 15
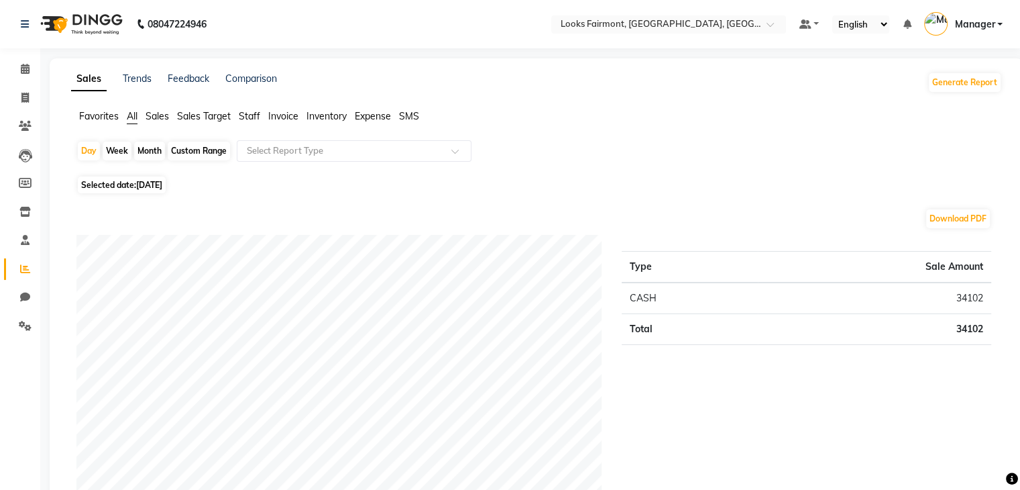
click at [245, 119] on span "Staff" at bounding box center [249, 116] width 21 height 12
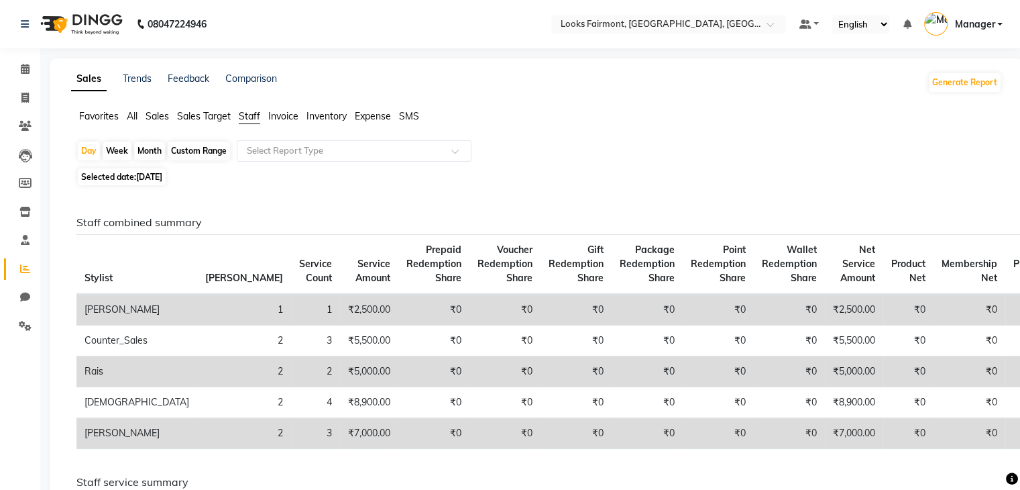
click at [154, 121] on span "Sales" at bounding box center [157, 116] width 23 height 12
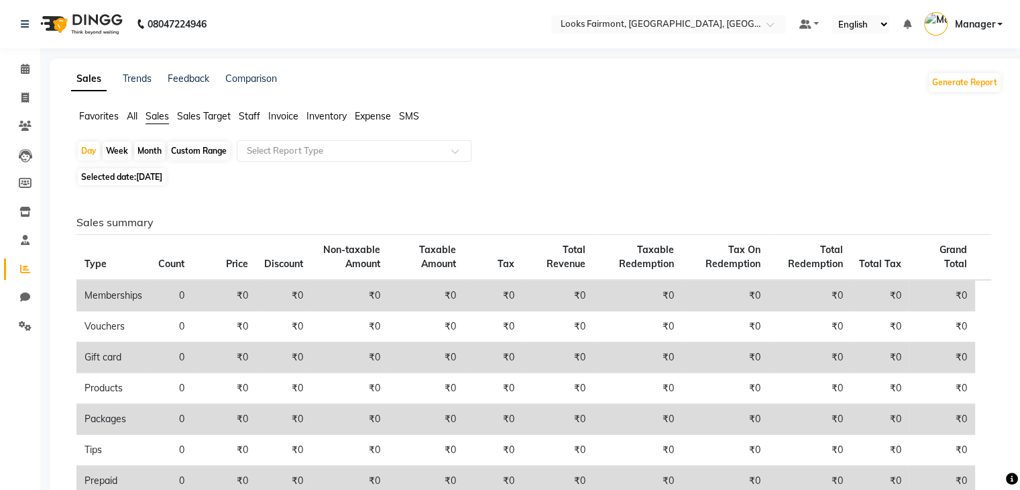
click at [252, 114] on span "Staff" at bounding box center [249, 116] width 21 height 12
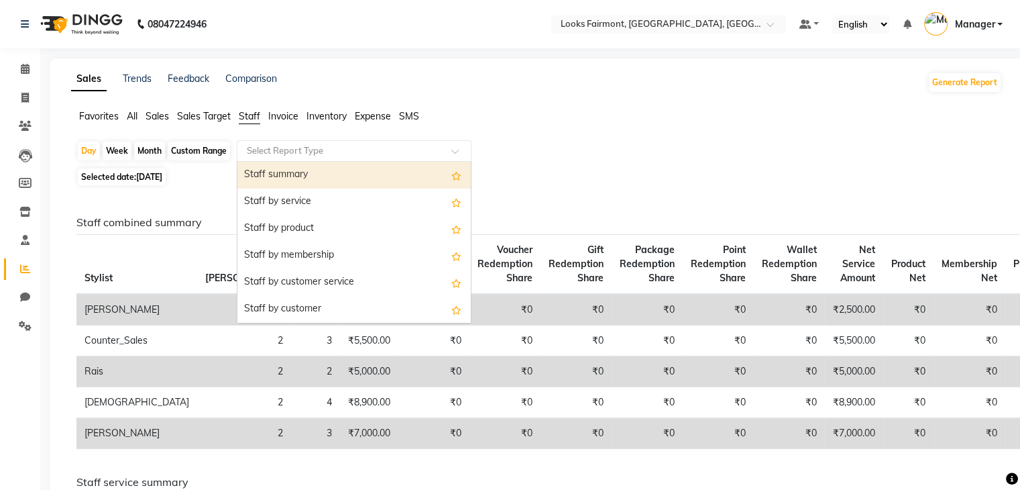
click at [267, 145] on input "text" at bounding box center [340, 150] width 193 height 13
click at [313, 173] on div "Staff summary" at bounding box center [353, 175] width 233 height 27
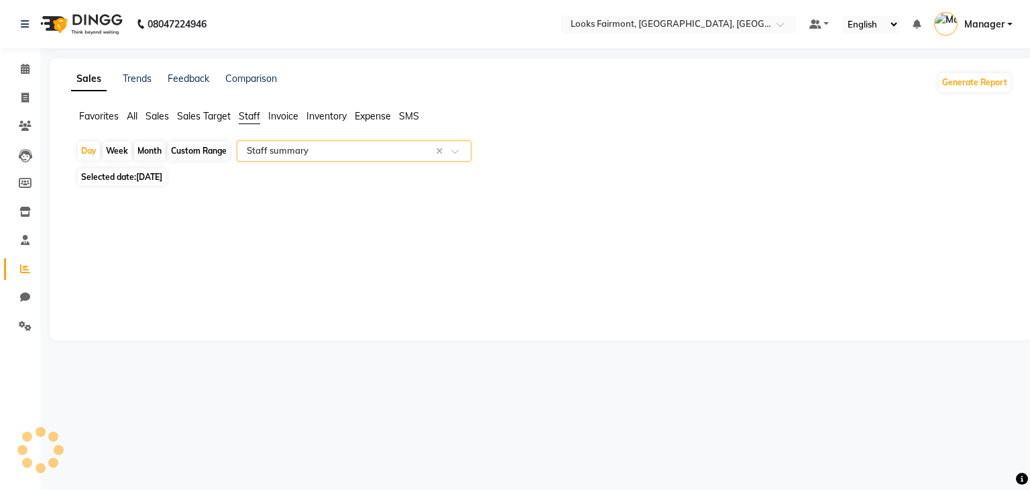
select select "full_report"
select select "pdf"
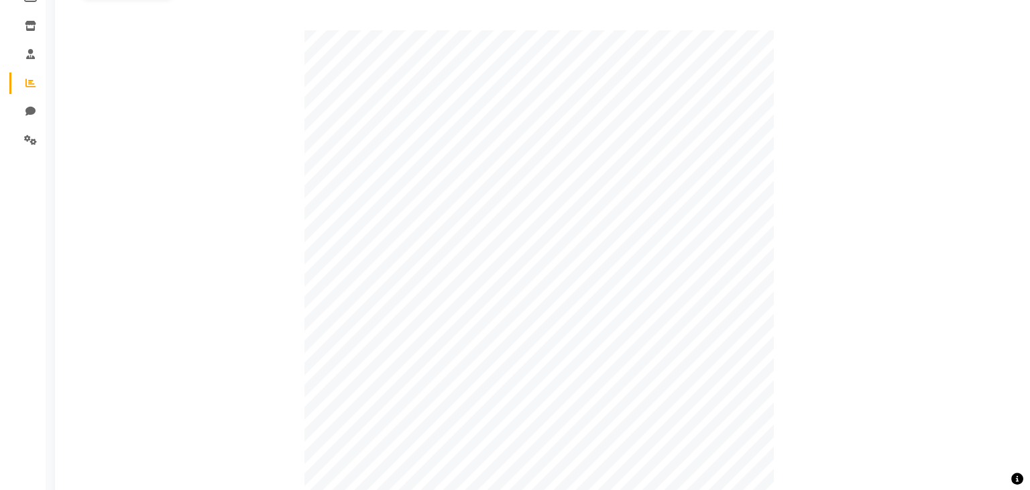
scroll to position [335, 0]
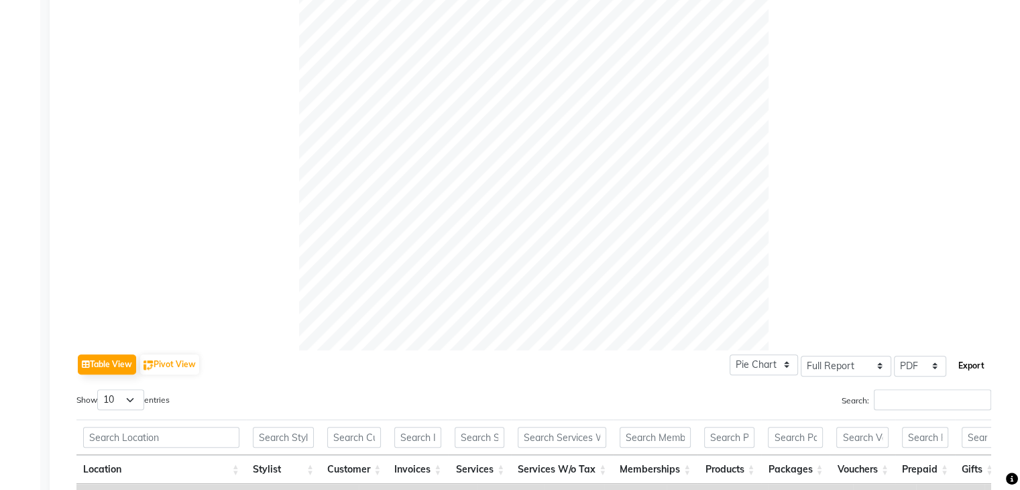
drag, startPoint x: 977, startPoint y: 372, endPoint x: 969, endPoint y: 360, distance: 14.1
click at [974, 368] on button "Export" at bounding box center [971, 365] width 37 height 23
select select "monospace"
select select "12px"
select select "template_1"
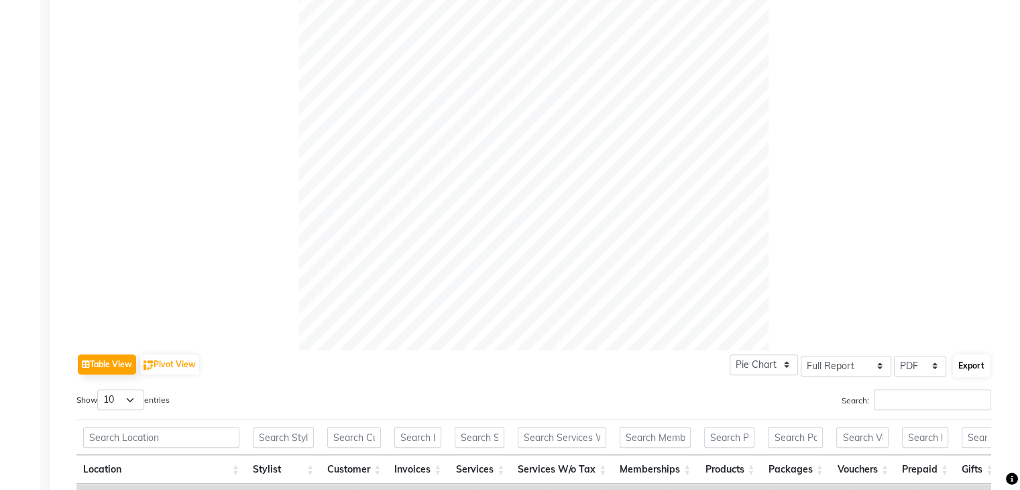
select select "A4"
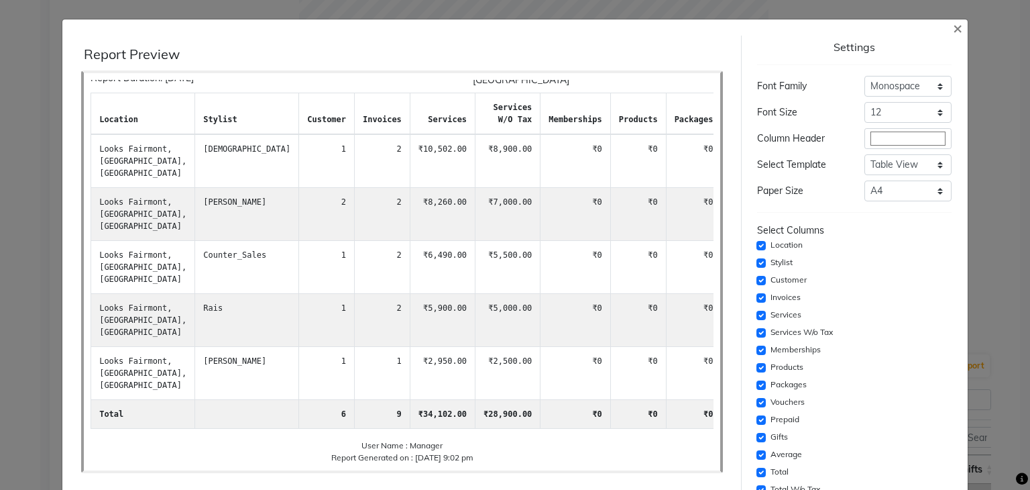
scroll to position [206, 0]
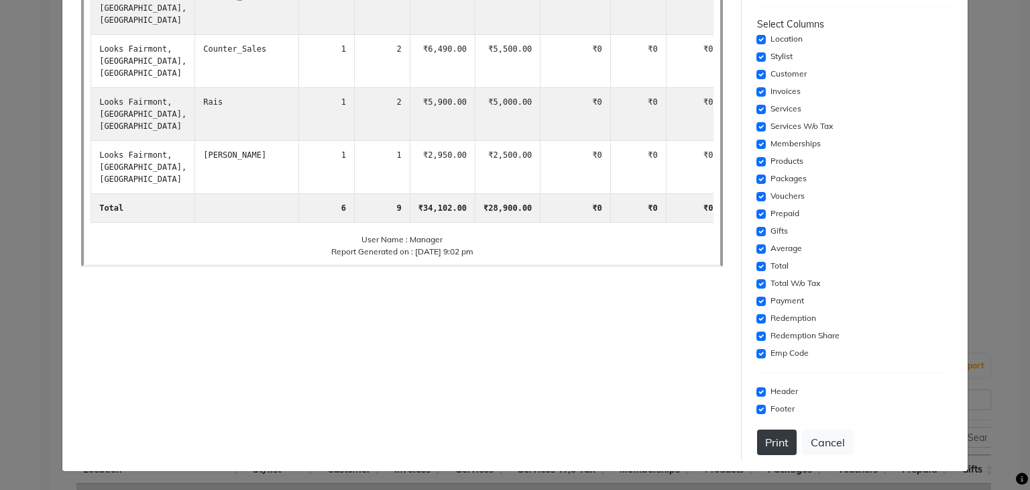
click at [770, 433] on button "Print" at bounding box center [777, 441] width 40 height 25
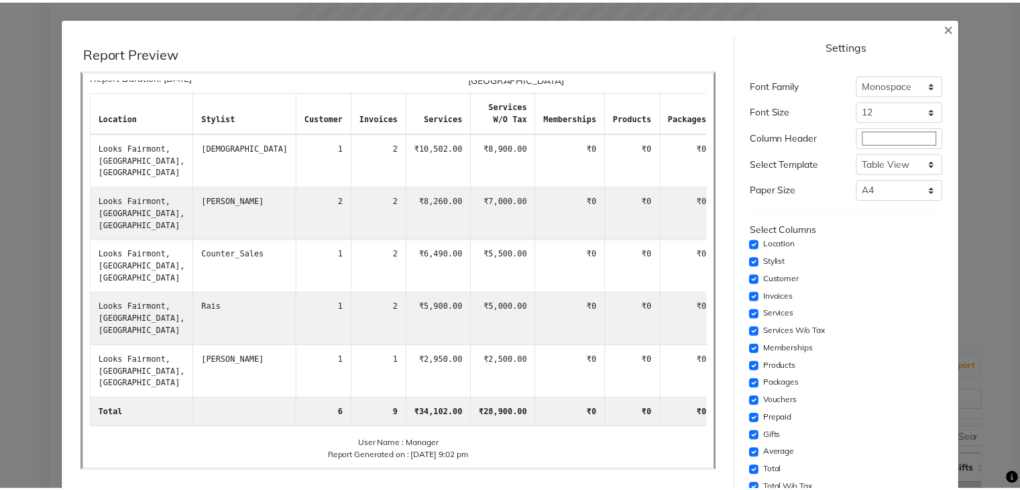
scroll to position [0, 0]
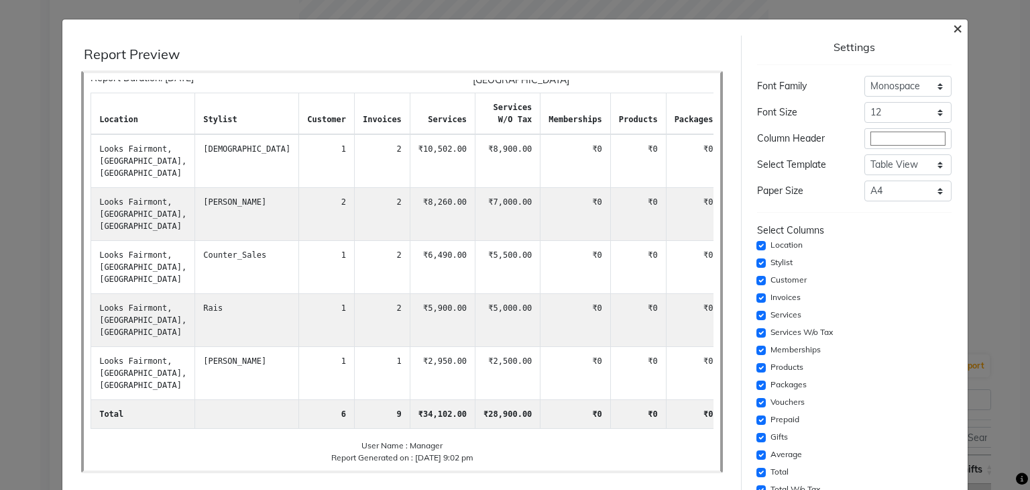
click at [953, 33] on span "×" at bounding box center [957, 27] width 9 height 20
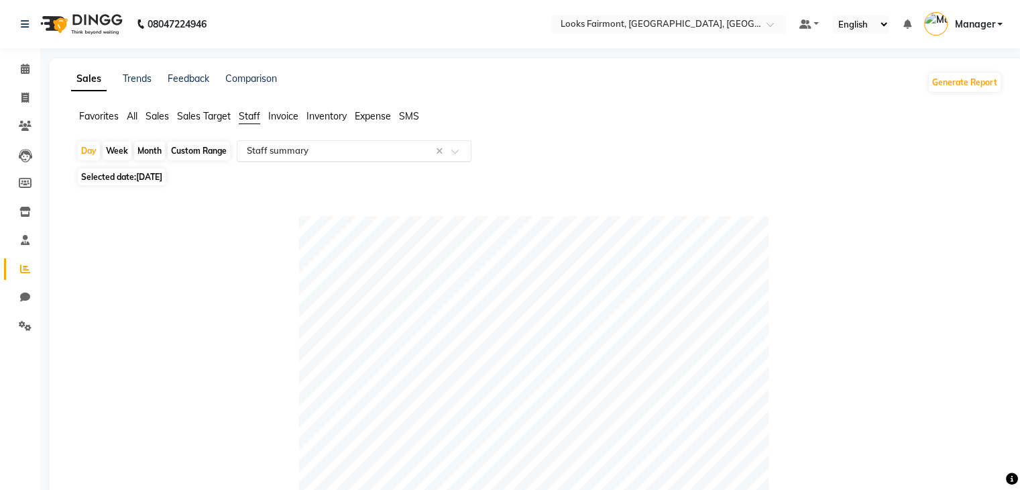
click at [463, 151] on span at bounding box center [459, 154] width 17 height 13
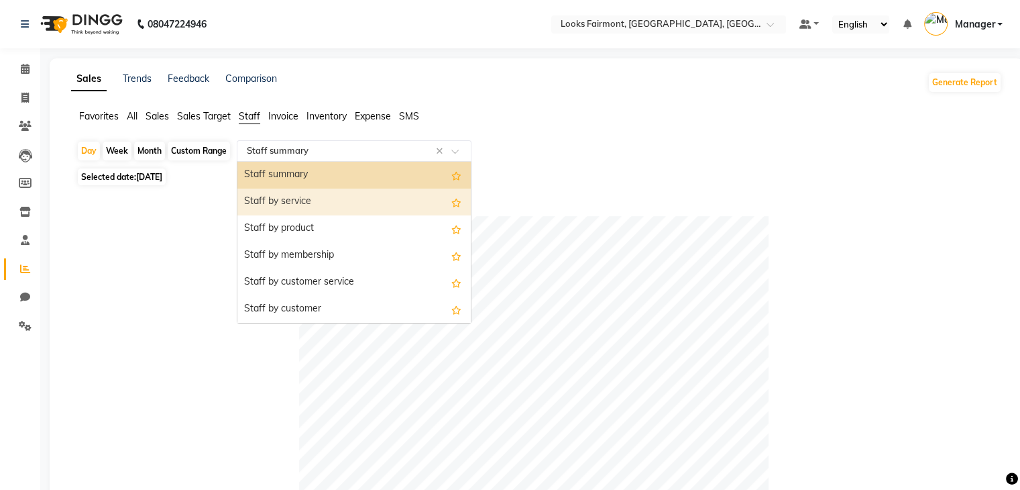
click at [412, 197] on div "Staff by service" at bounding box center [353, 201] width 233 height 27
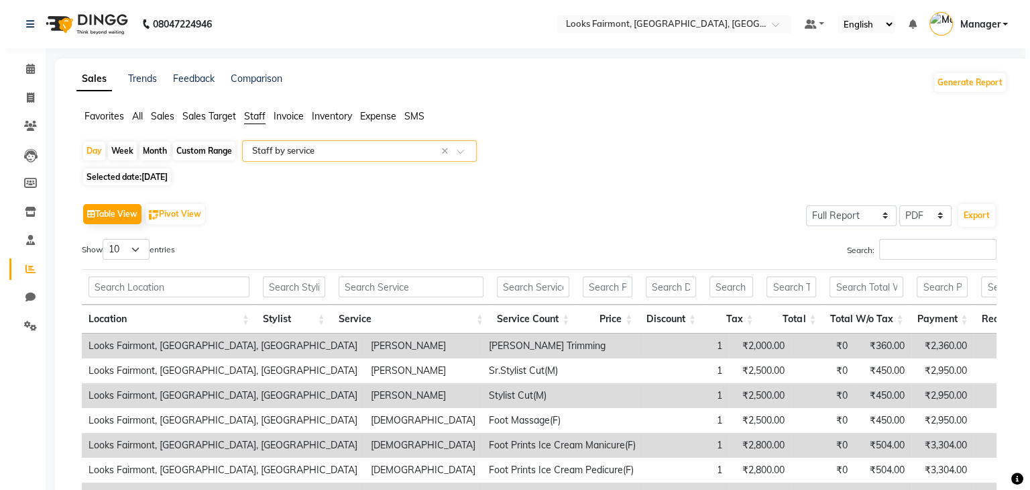
scroll to position [67, 0]
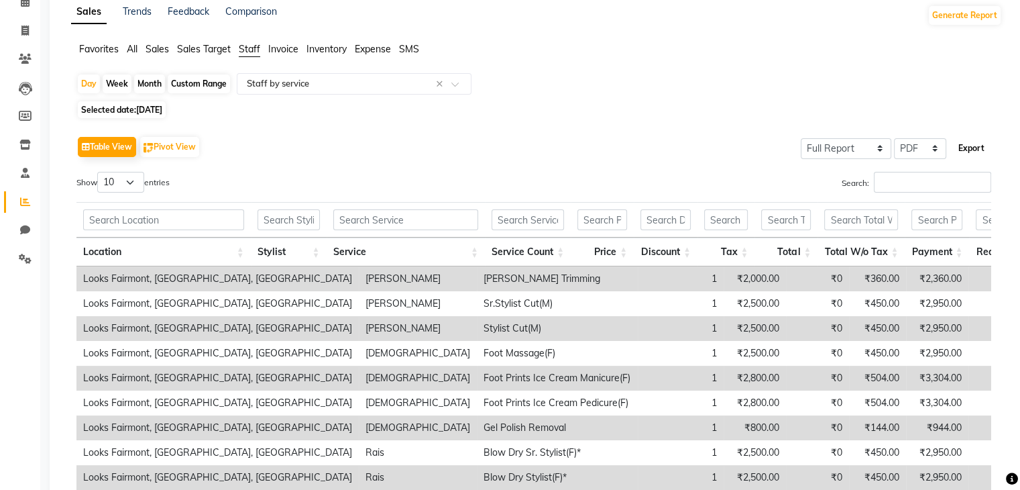
click at [977, 151] on button "Export" at bounding box center [971, 148] width 37 height 23
select select "monospace"
select select "12px"
select select "template_1"
select select "A4"
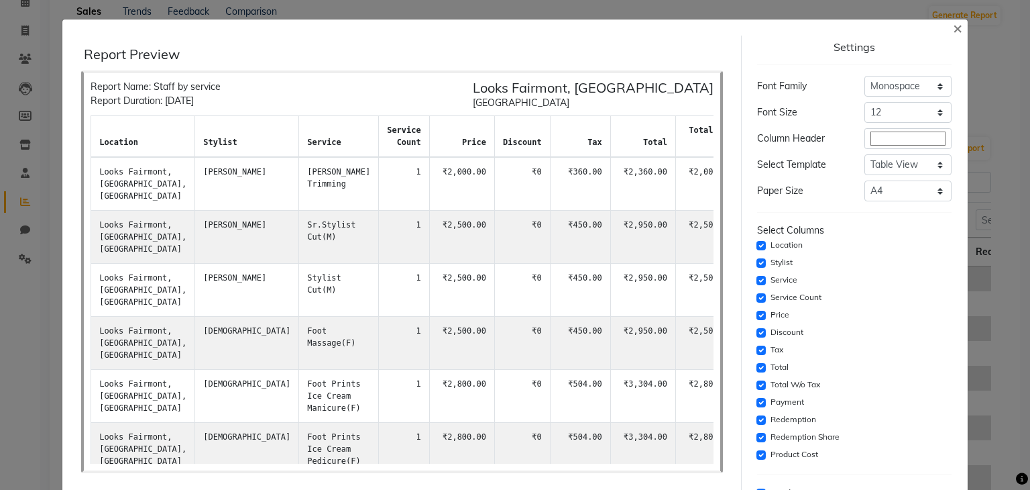
scroll to position [101, 0]
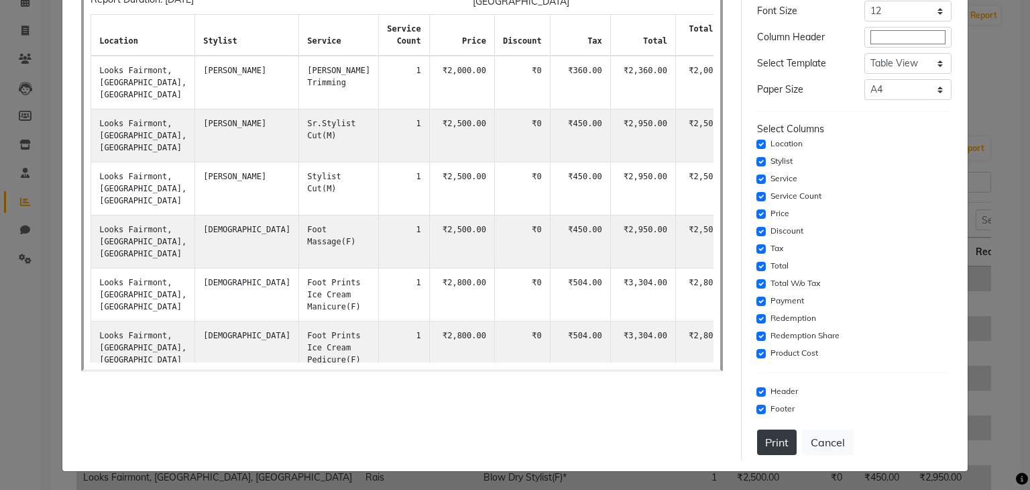
click at [765, 441] on button "Print" at bounding box center [777, 441] width 40 height 25
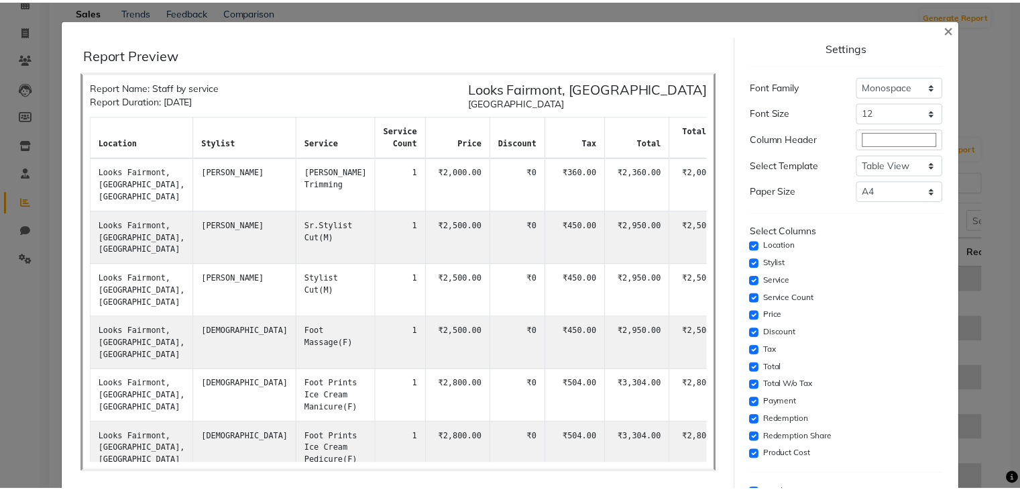
scroll to position [0, 0]
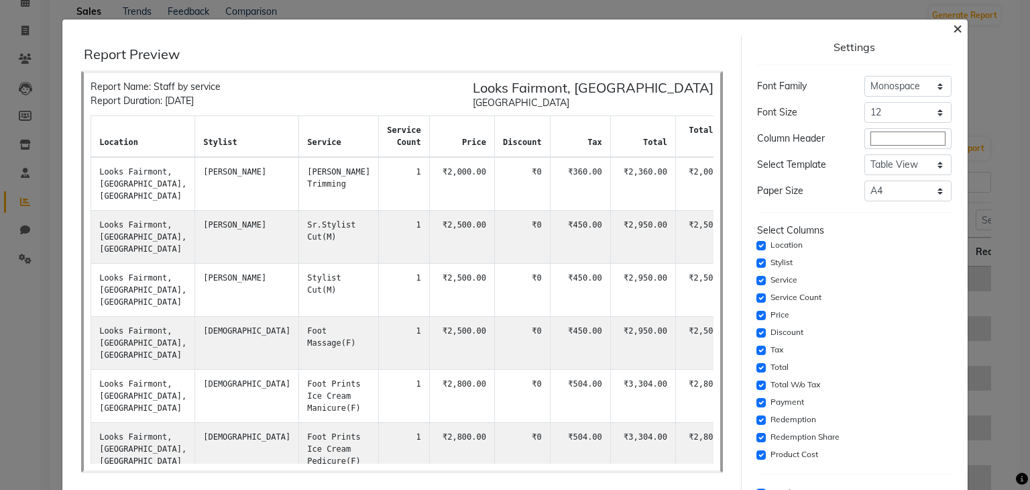
click at [953, 29] on span "×" at bounding box center [957, 27] width 9 height 20
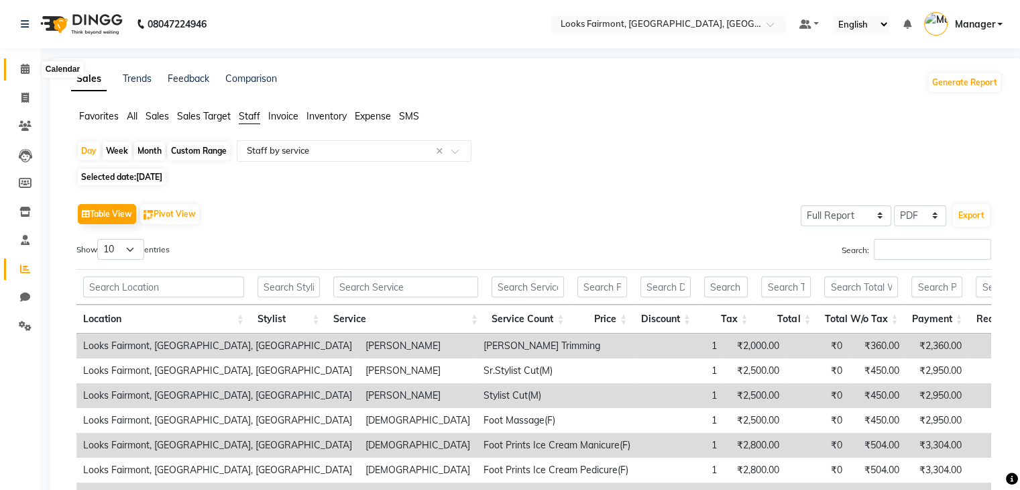
click at [17, 62] on span at bounding box center [24, 69] width 23 height 15
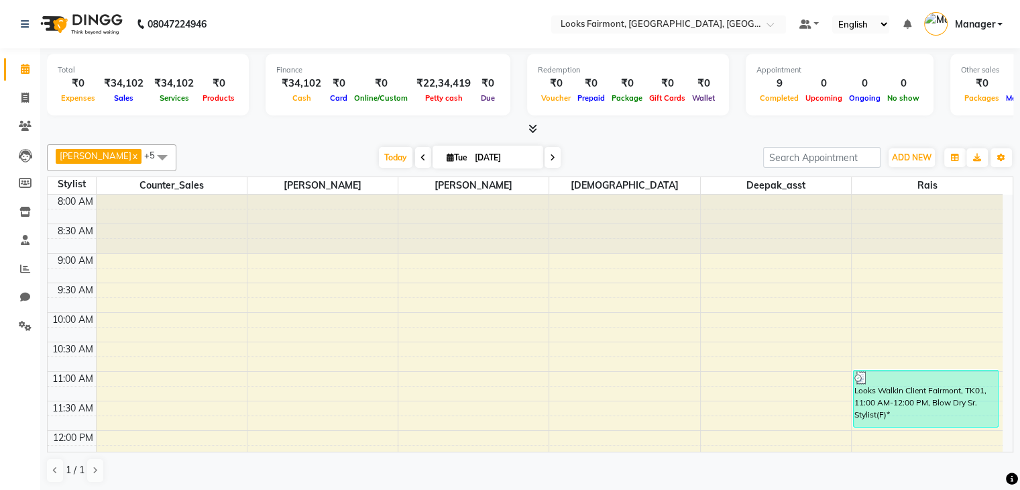
click at [993, 23] on span "Manager" at bounding box center [974, 24] width 40 height 14
click at [550, 158] on icon at bounding box center [552, 158] width 5 height 8
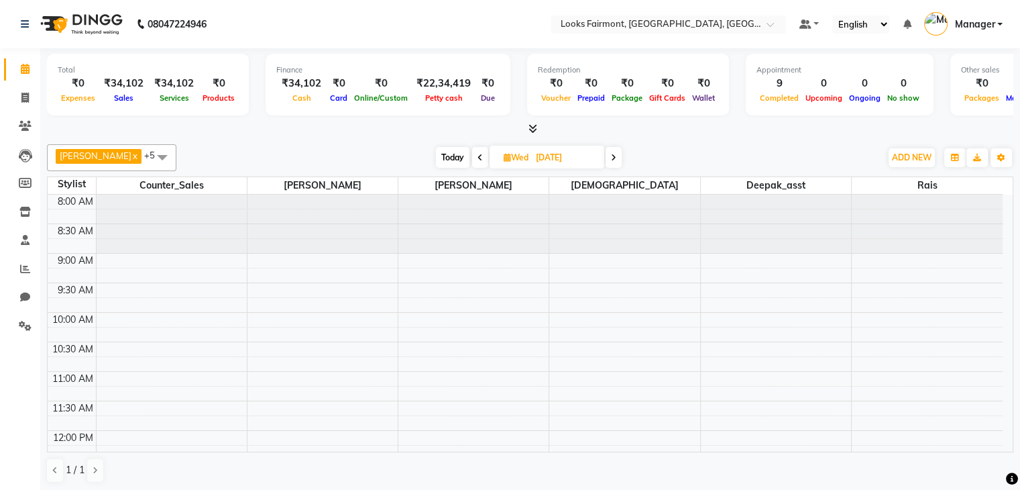
click at [436, 155] on span "Today" at bounding box center [453, 157] width 34 height 21
type input "[DATE]"
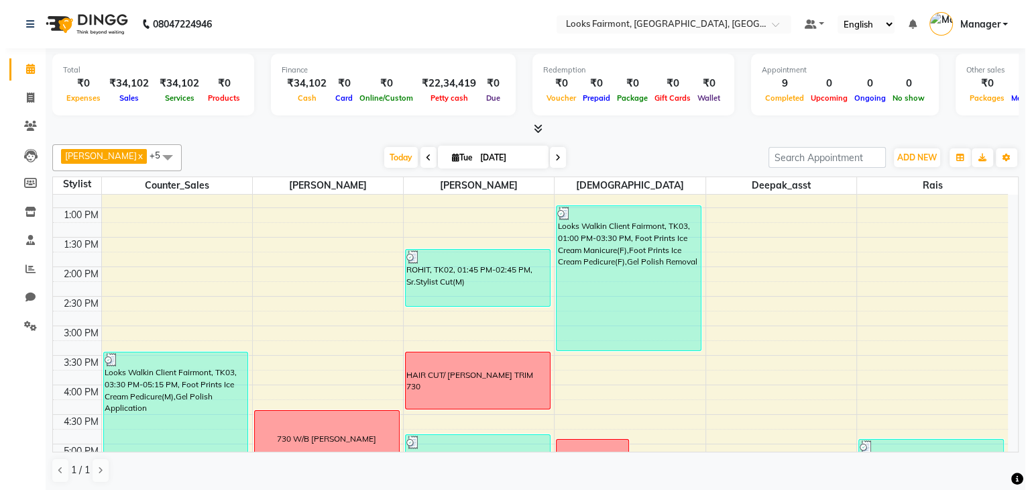
scroll to position [234, 0]
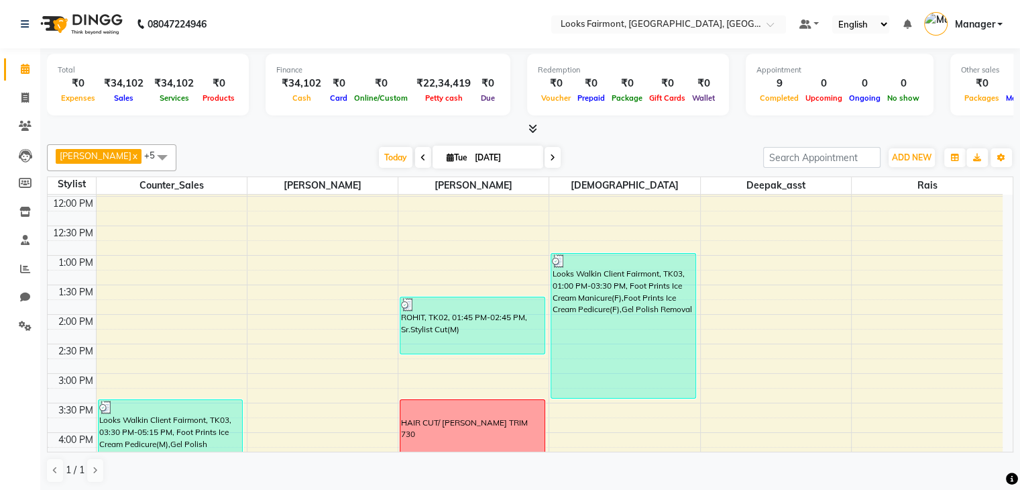
click at [996, 27] on link "Manager" at bounding box center [963, 24] width 78 height 22
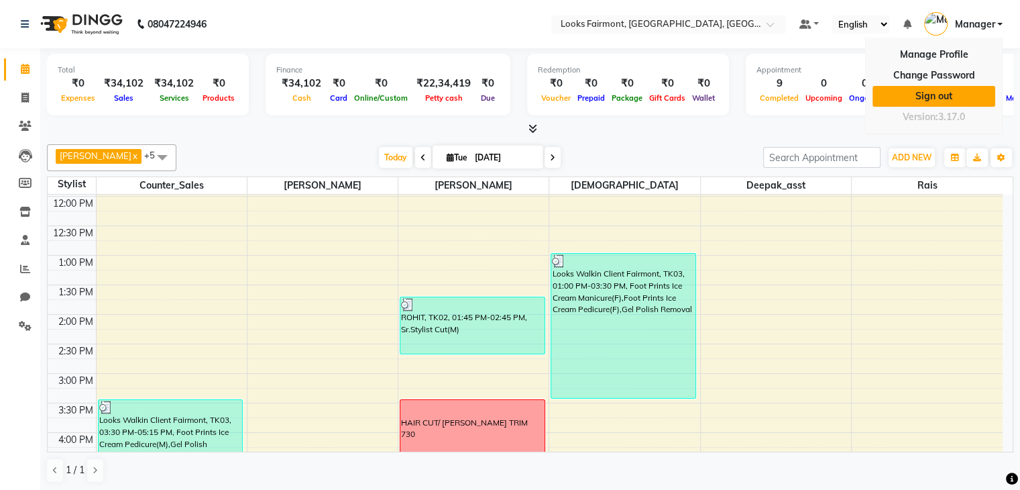
click at [954, 92] on link "Sign out" at bounding box center [934, 96] width 123 height 21
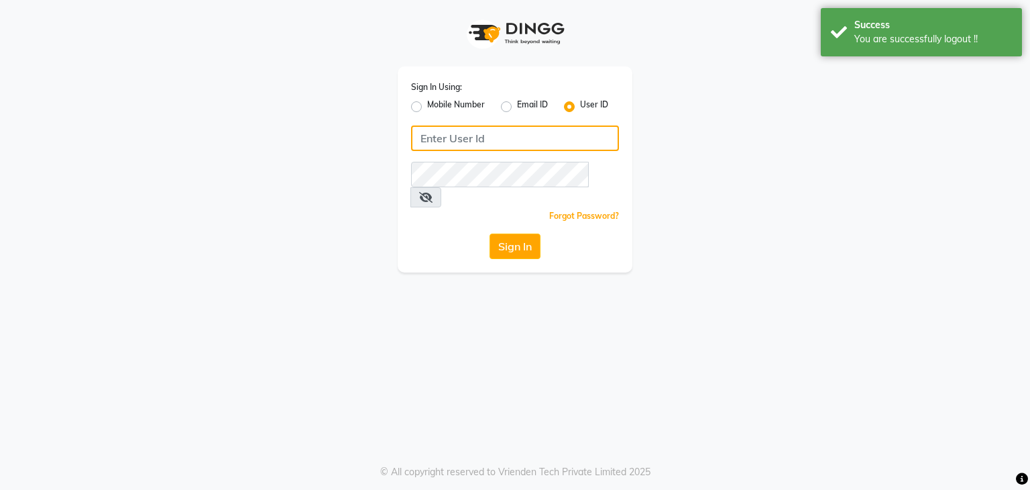
type input "e3605-01"
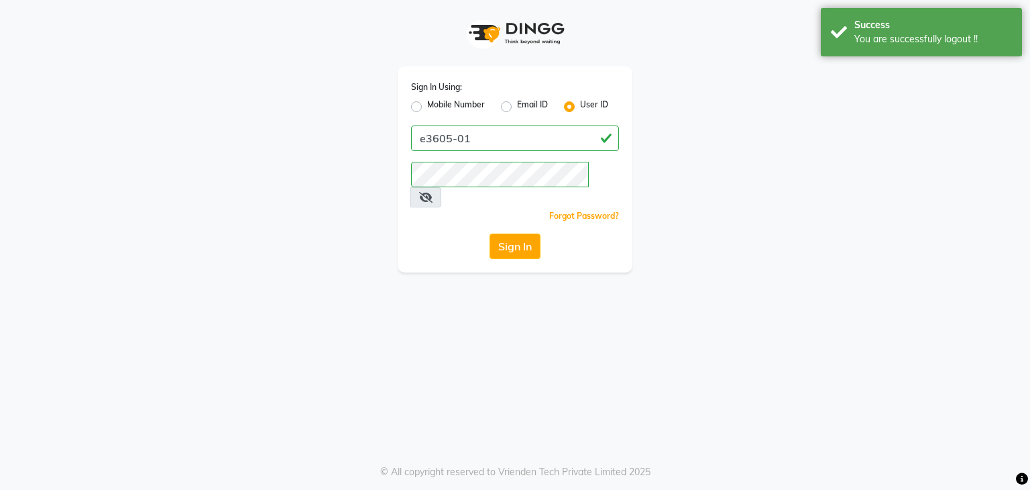
click at [902, 326] on div "Sign In Using: Mobile Number Email ID User ID e3605-01 Remember me Forgot Passw…" at bounding box center [515, 245] width 1030 height 490
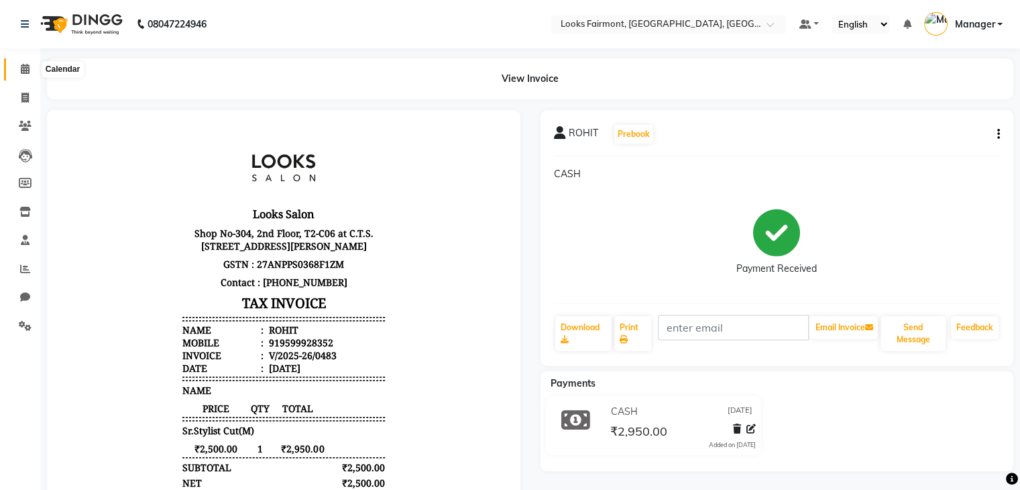
click at [24, 75] on span at bounding box center [24, 69] width 23 height 15
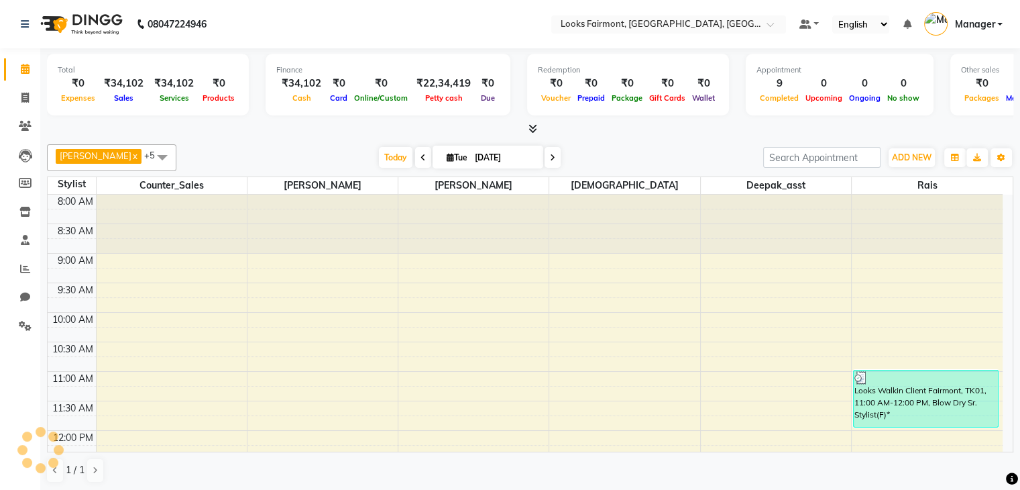
scroll to position [477, 0]
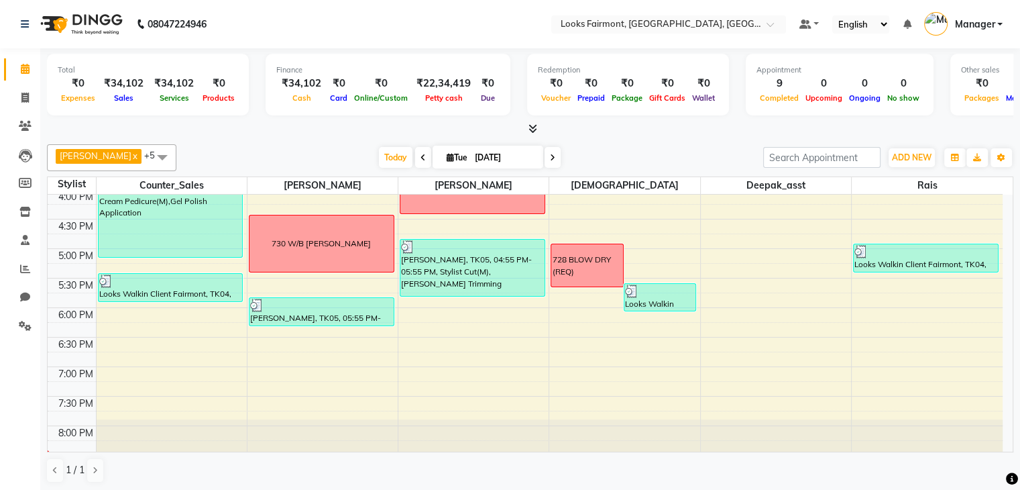
click at [535, 128] on icon at bounding box center [532, 128] width 9 height 10
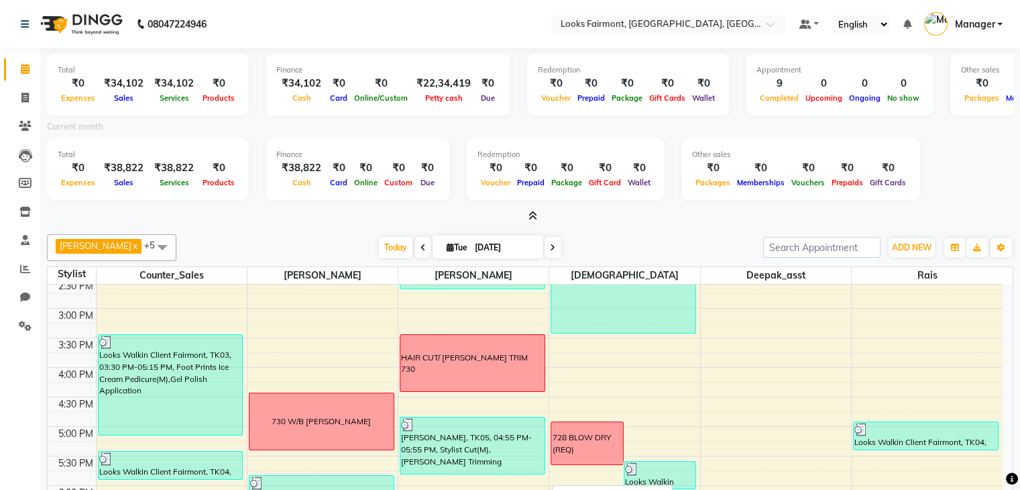
scroll to position [410, 0]
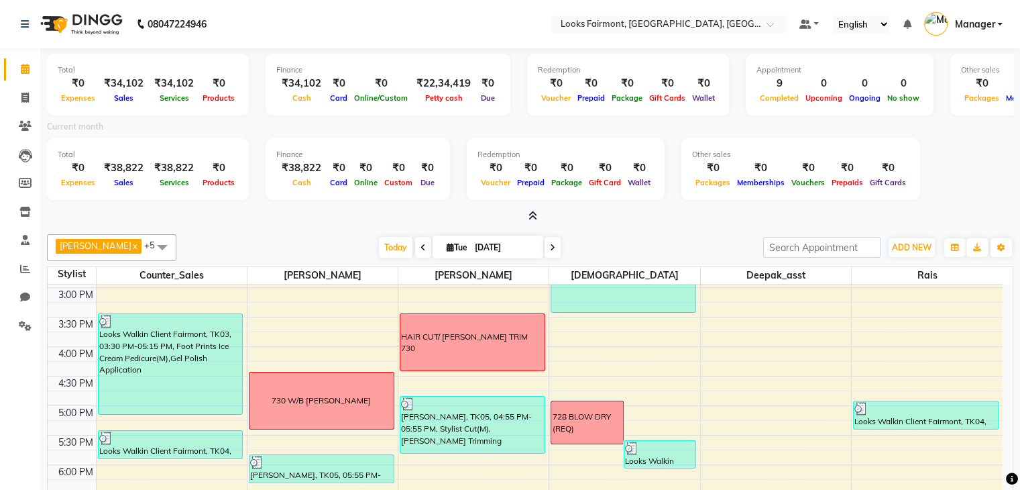
click at [204, 222] on div at bounding box center [530, 216] width 966 height 14
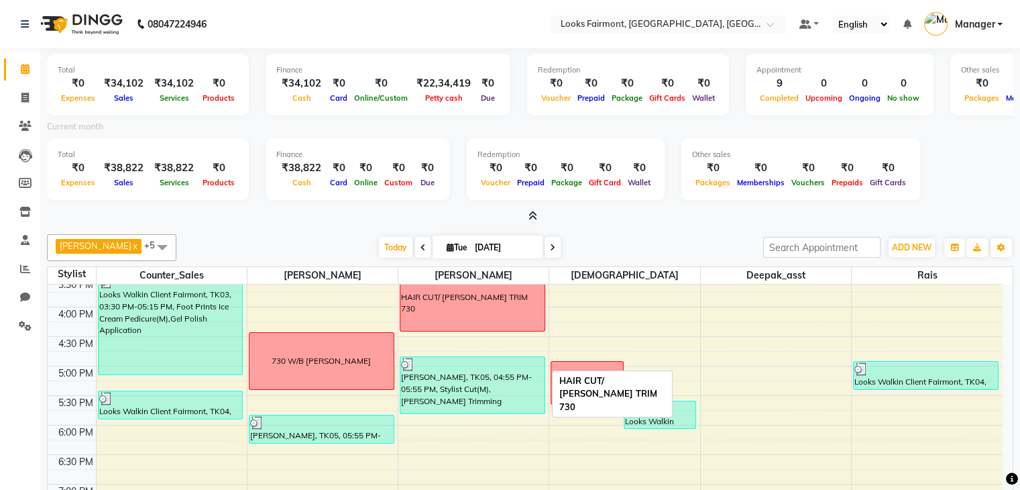
scroll to position [502, 0]
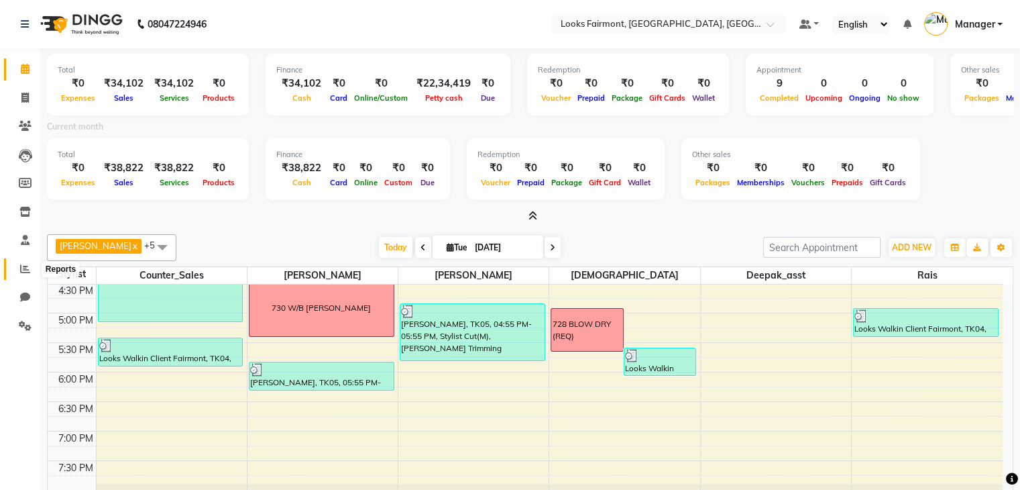
click at [17, 268] on span at bounding box center [24, 269] width 23 height 15
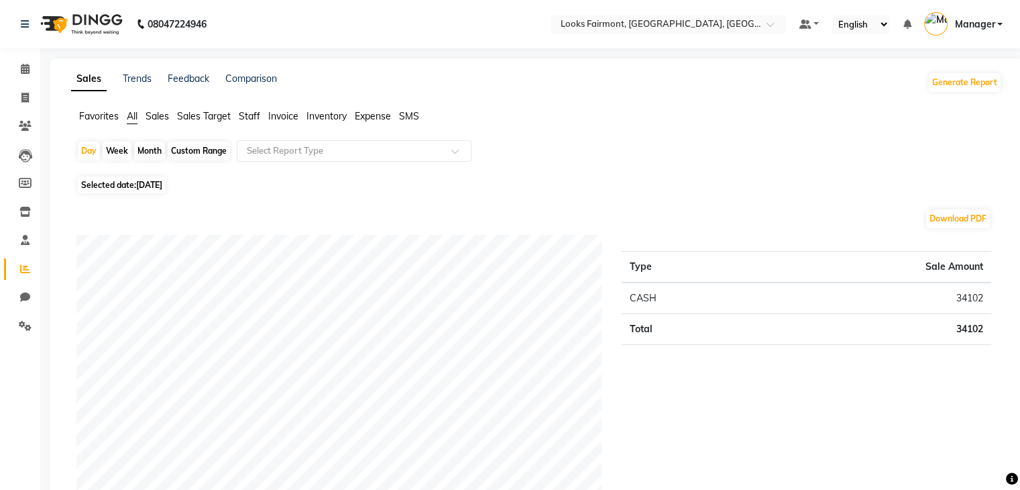
click at [161, 113] on span "Sales" at bounding box center [157, 116] width 23 height 12
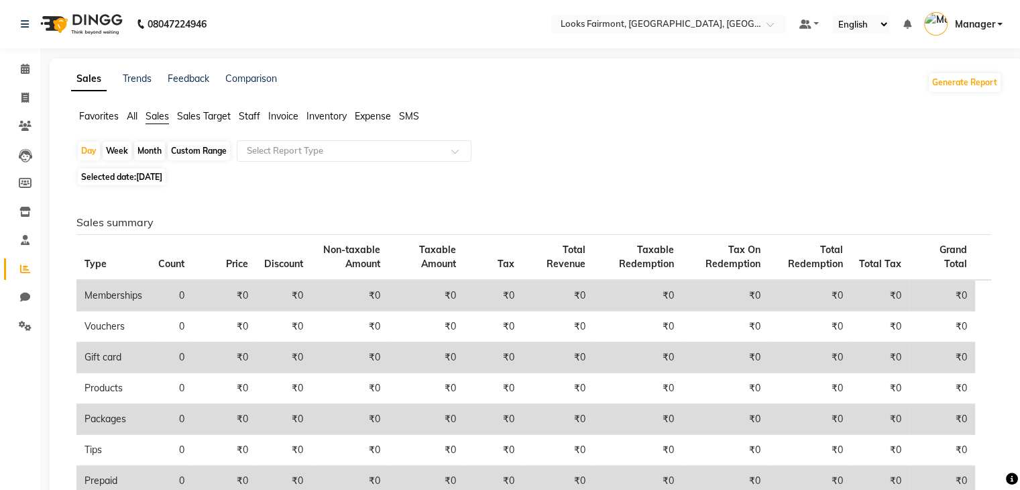
click at [250, 115] on span "Staff" at bounding box center [249, 116] width 21 height 12
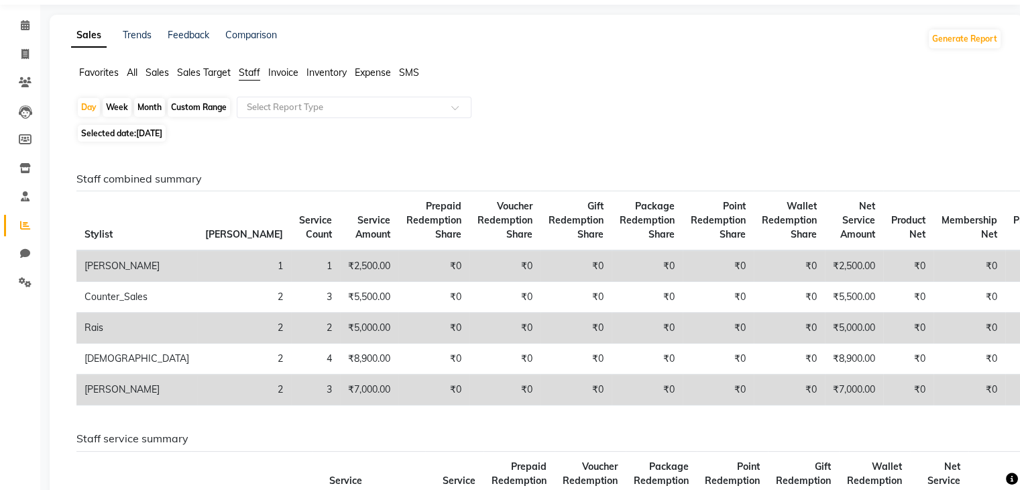
scroll to position [67, 0]
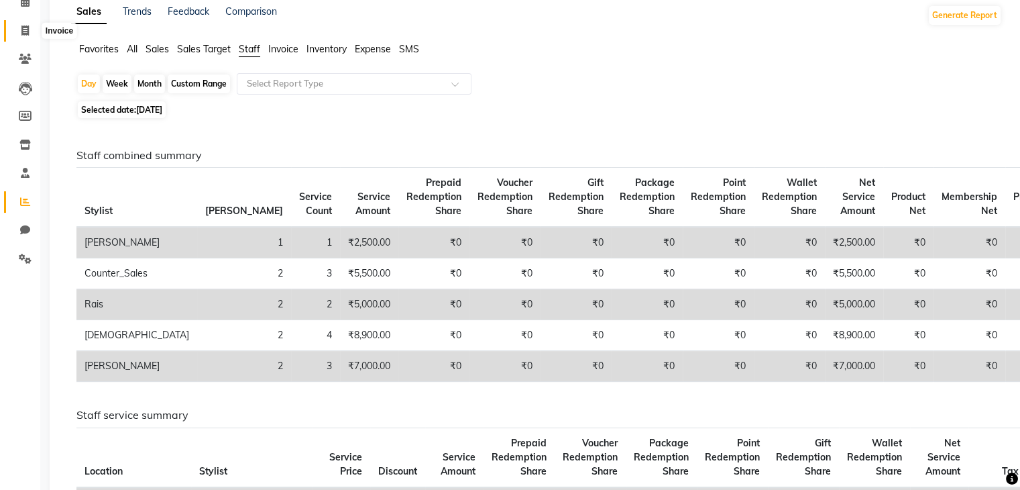
click at [17, 23] on span at bounding box center [24, 30] width 23 height 15
select select "8139"
select select "service"
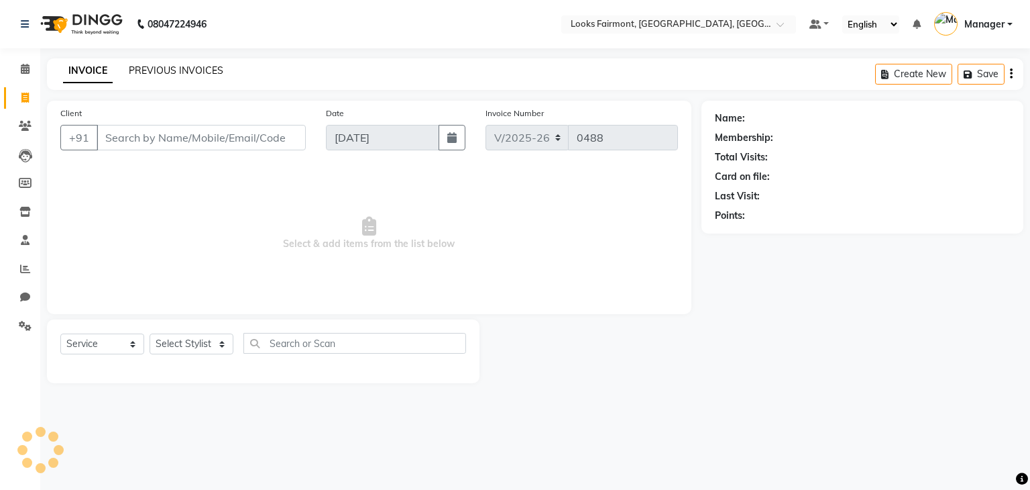
click at [156, 69] on link "PREVIOUS INVOICES" at bounding box center [176, 70] width 95 height 12
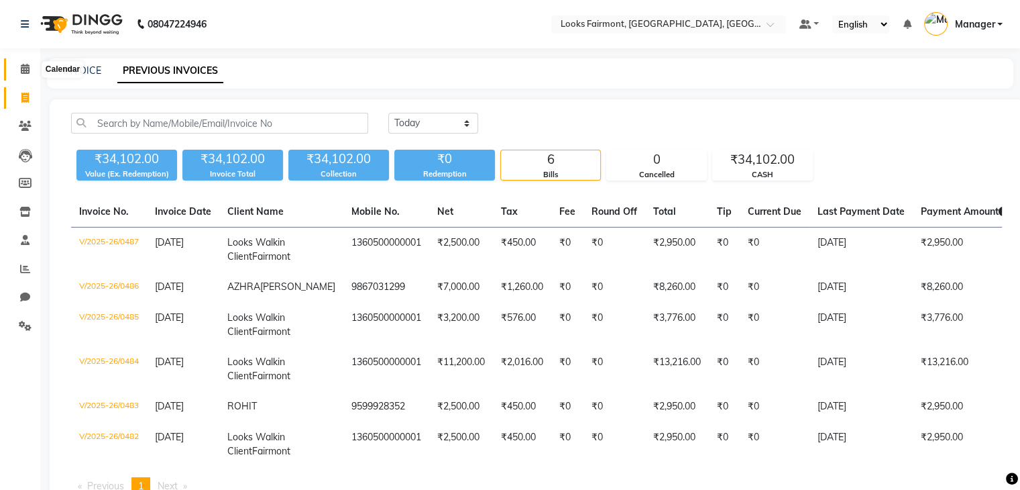
click at [27, 62] on span at bounding box center [24, 69] width 23 height 15
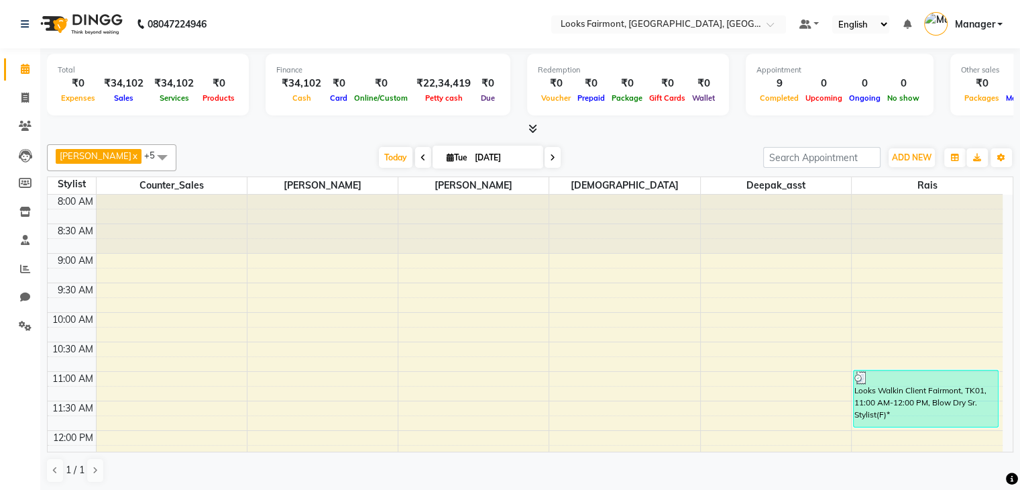
click at [537, 128] on div at bounding box center [530, 129] width 966 height 14
click at [531, 124] on icon at bounding box center [532, 128] width 9 height 10
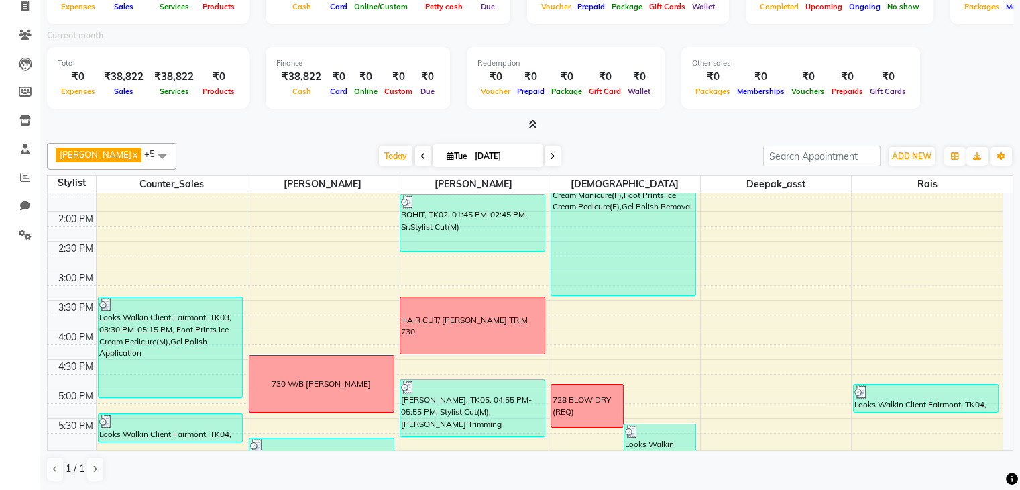
scroll to position [502, 0]
